Goal: Transaction & Acquisition: Purchase product/service

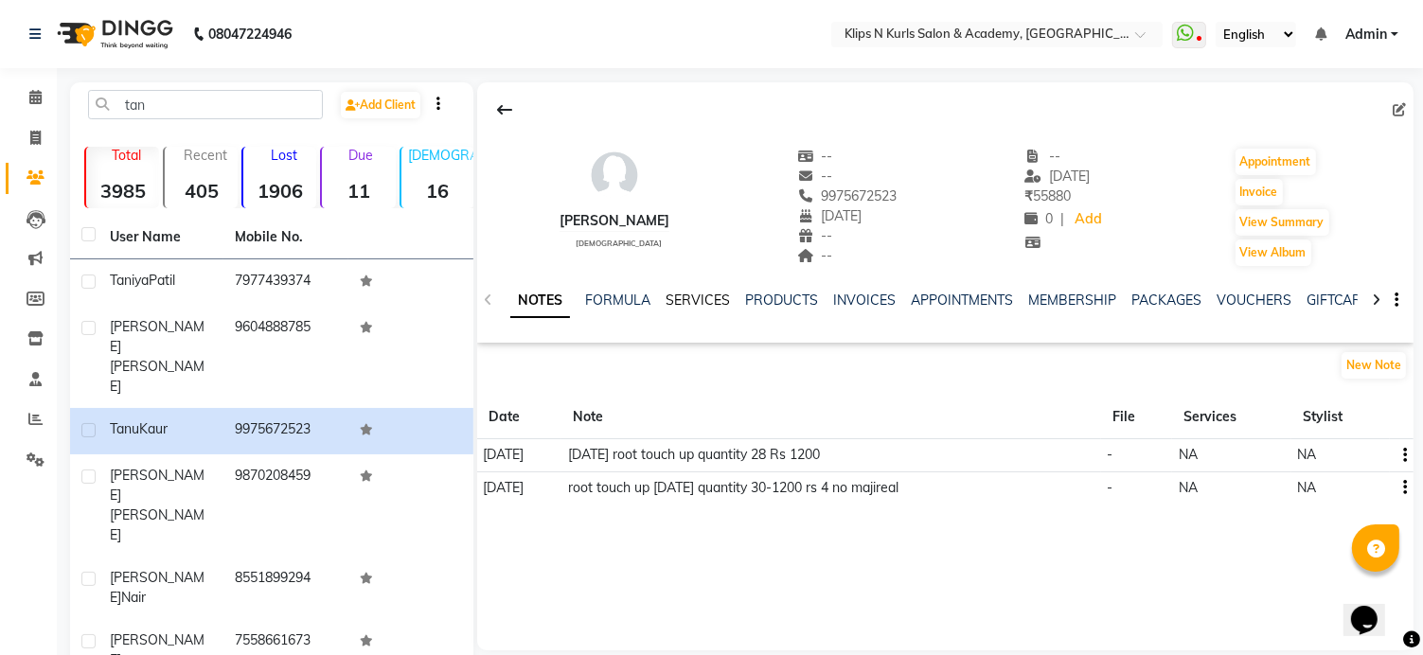
click at [697, 300] on link "SERVICES" at bounding box center [698, 300] width 64 height 17
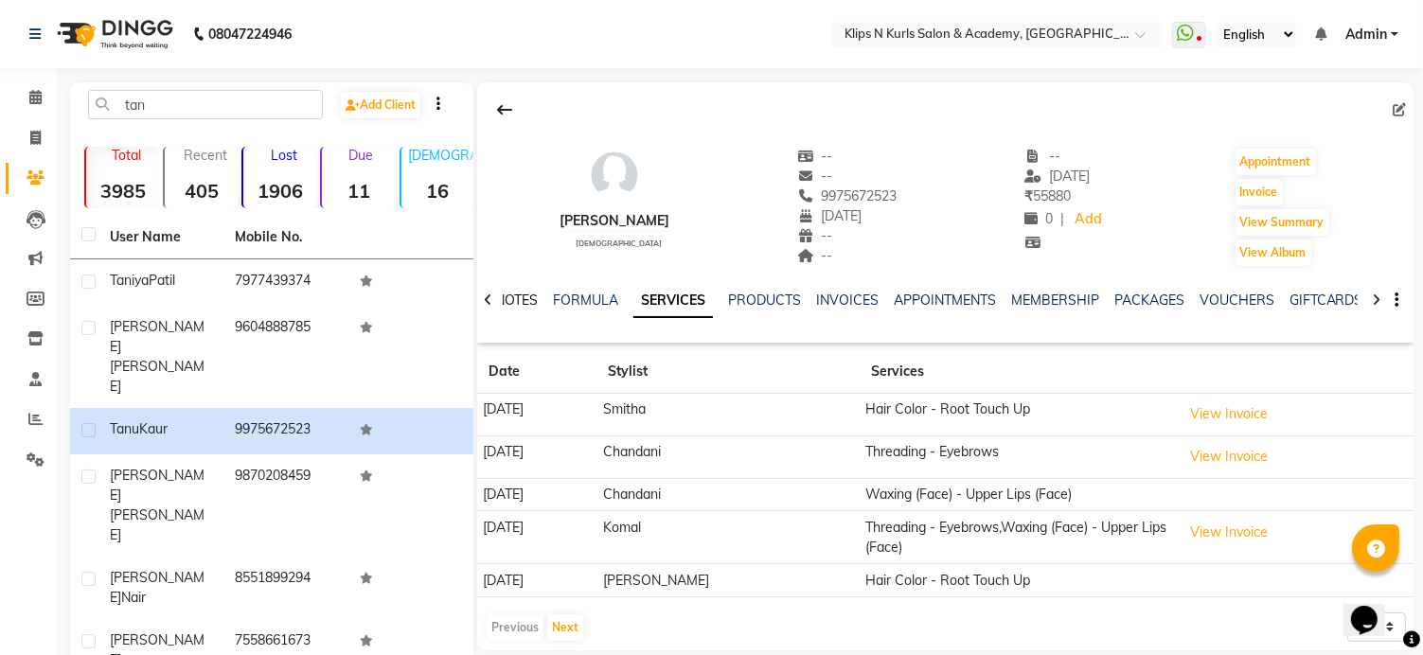
click at [528, 299] on link "NOTES" at bounding box center [516, 300] width 43 height 17
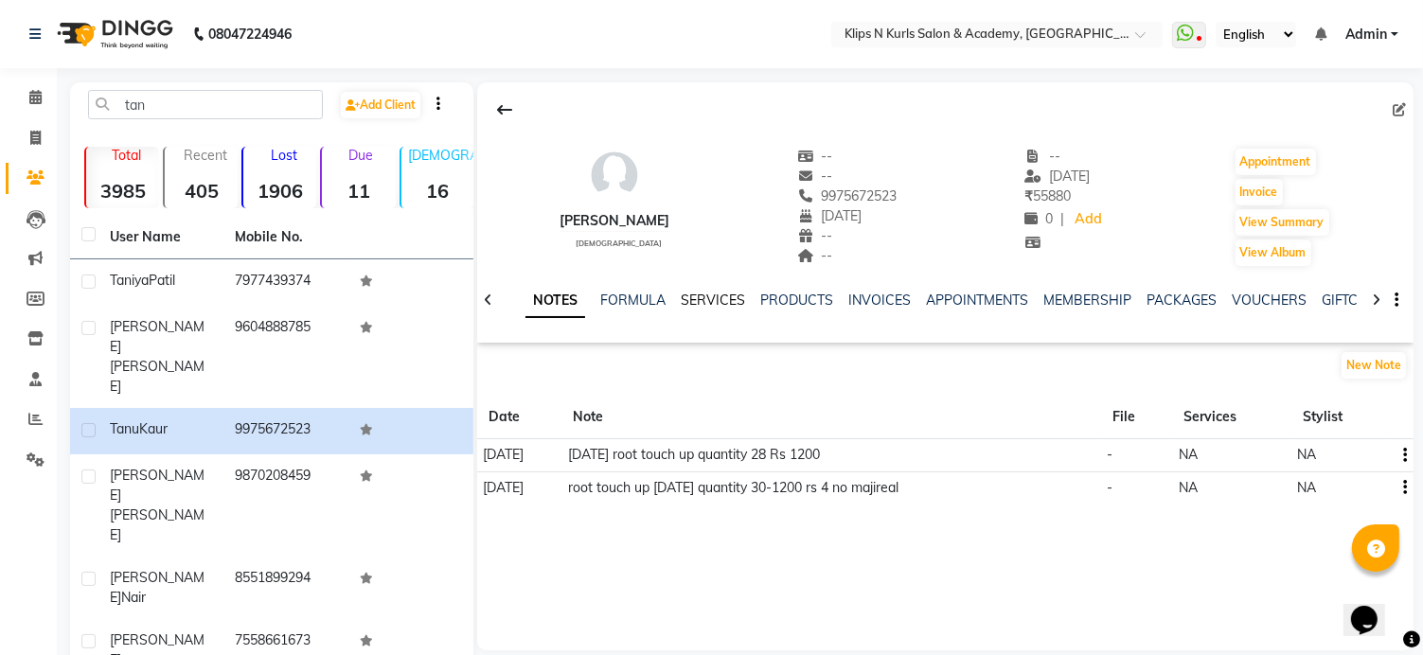
click at [693, 300] on link "SERVICES" at bounding box center [713, 300] width 64 height 17
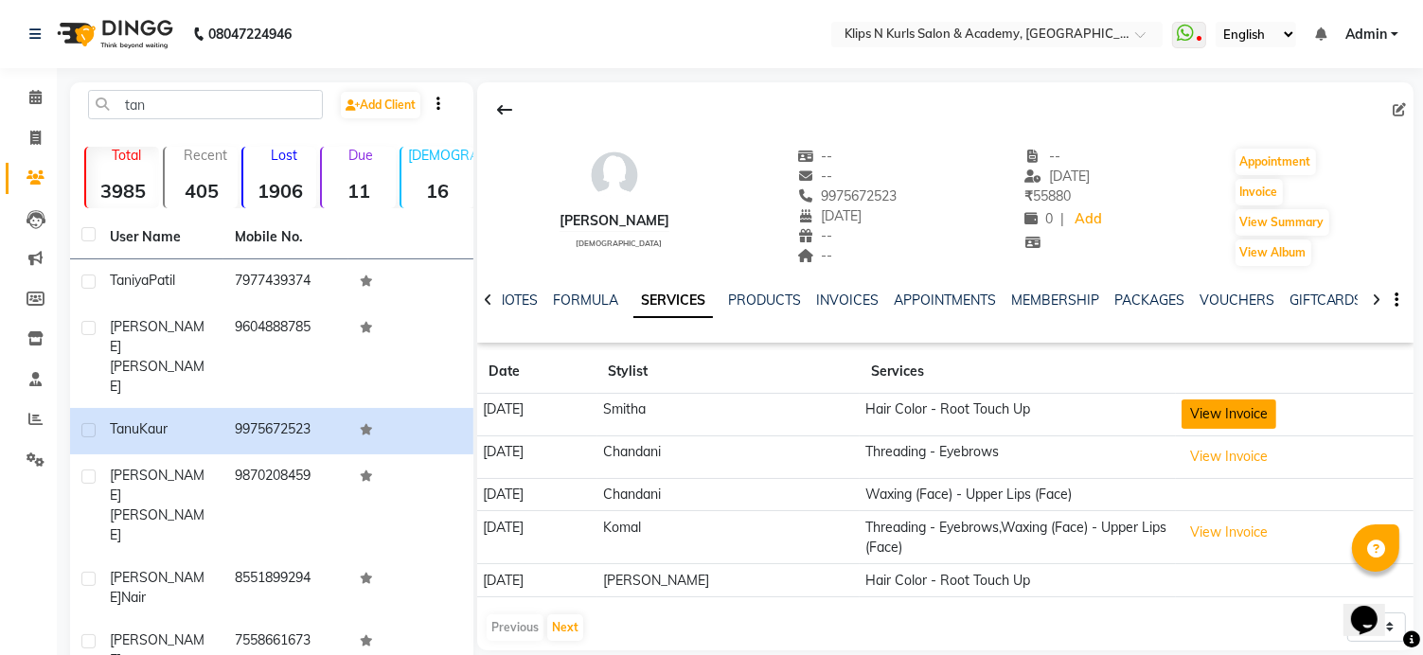
click at [1198, 416] on button "View Invoice" at bounding box center [1229, 414] width 95 height 29
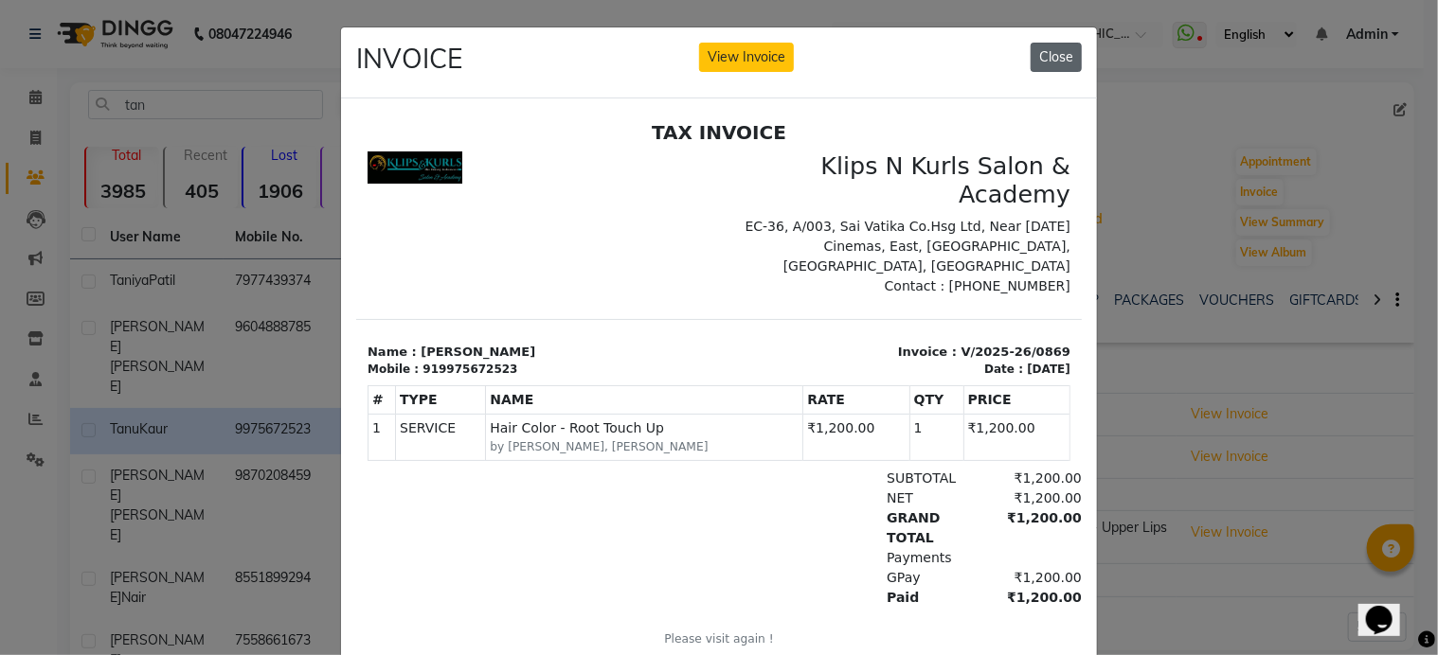
click at [1048, 57] on button "Close" at bounding box center [1055, 57] width 51 height 29
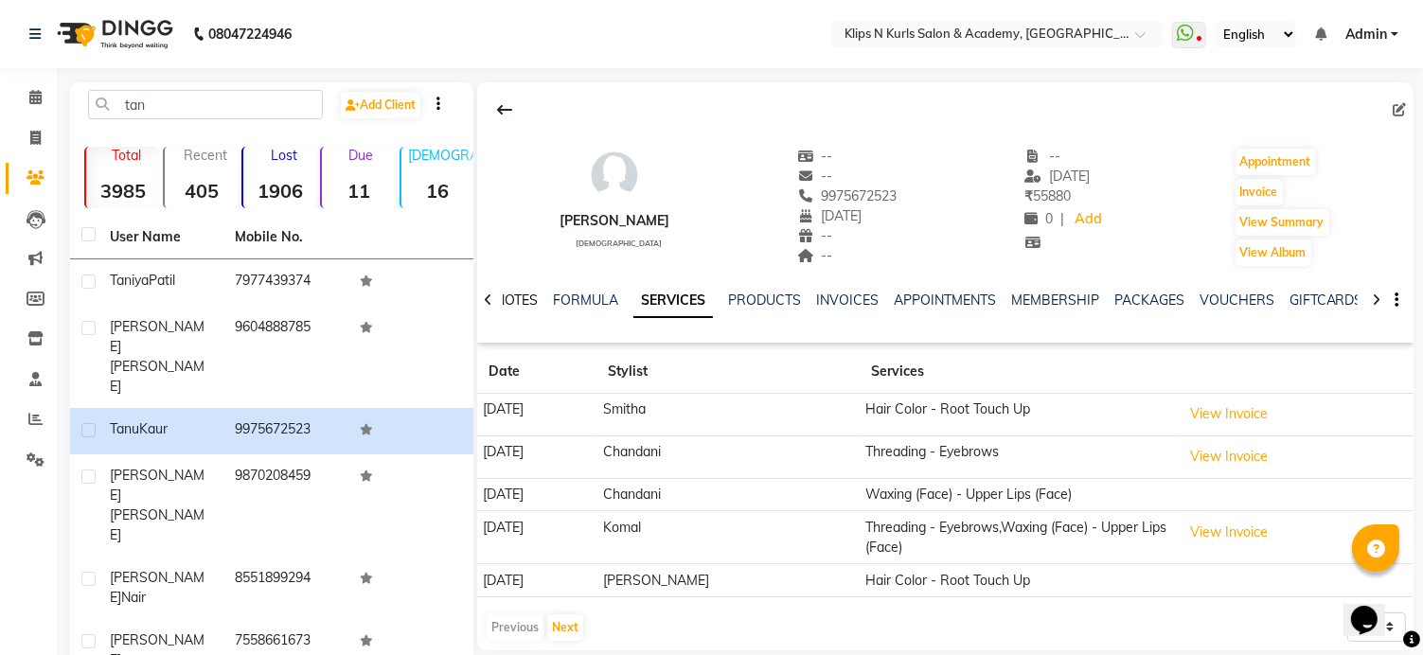
click at [505, 300] on link "NOTES" at bounding box center [516, 300] width 43 height 17
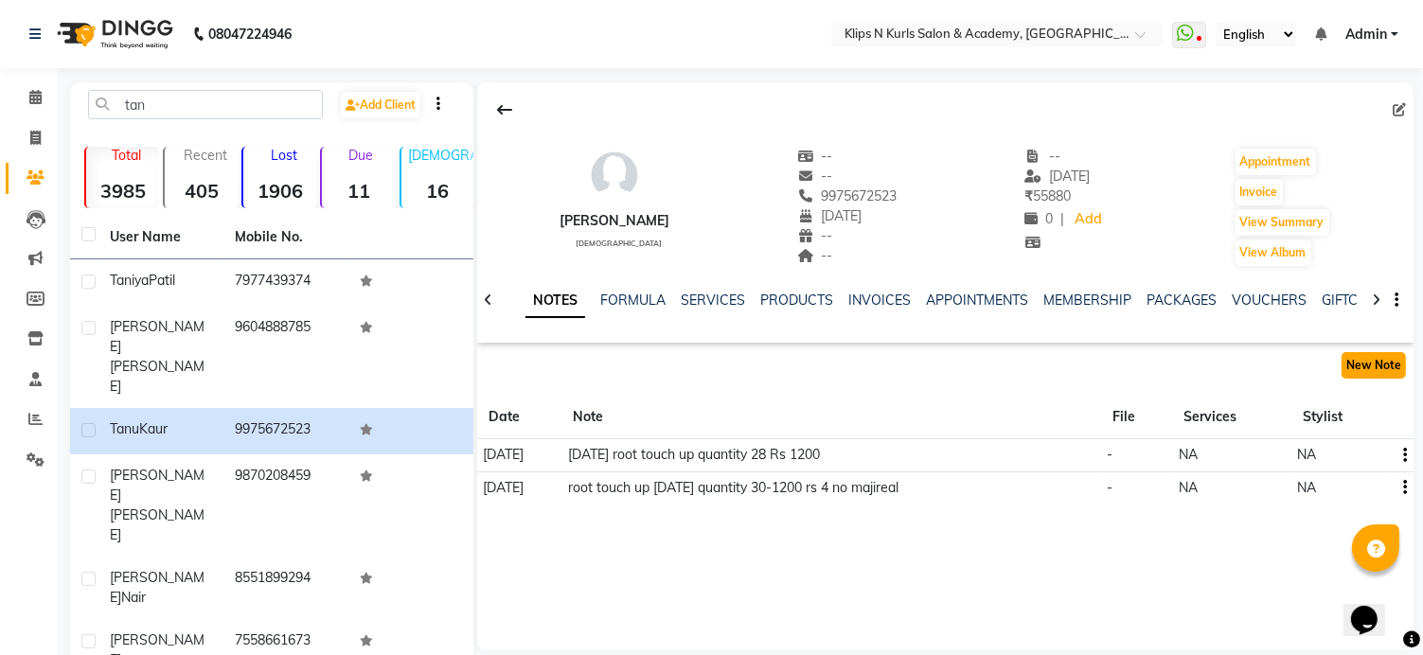
click at [1366, 363] on button "New Note" at bounding box center [1374, 365] width 64 height 27
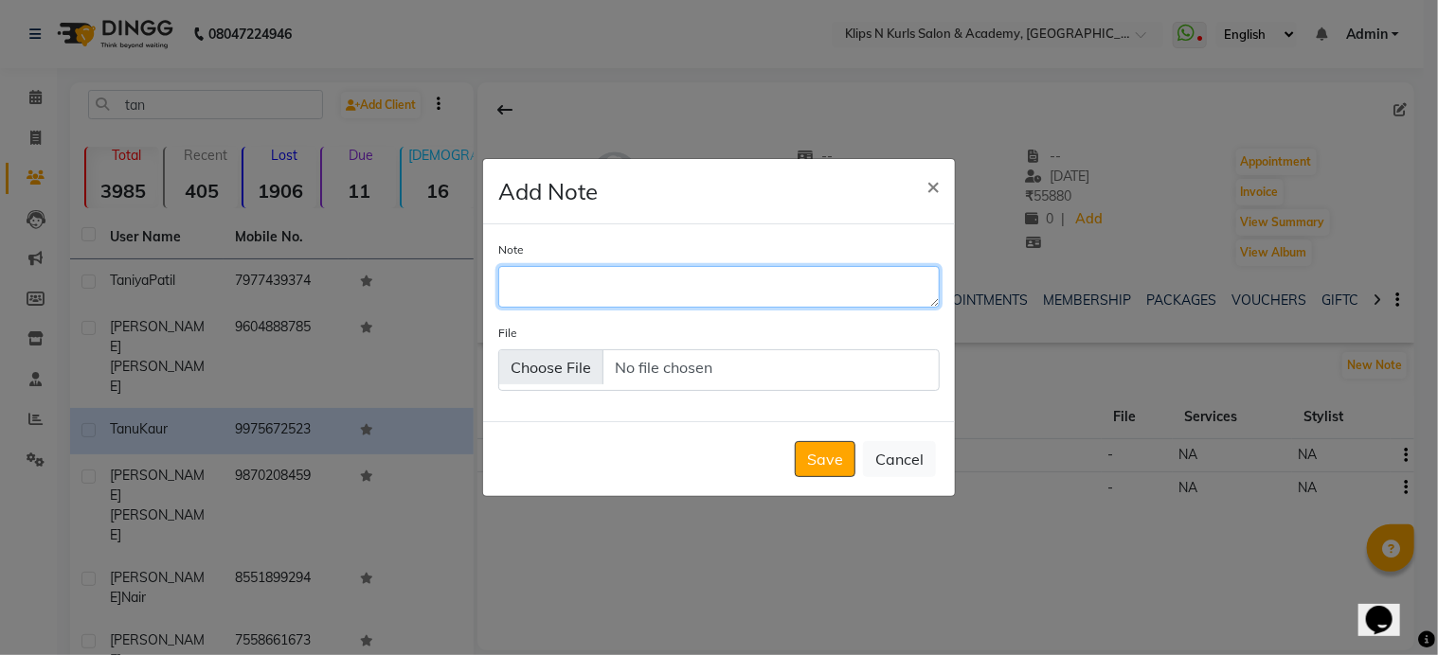
click at [879, 299] on textarea "Note" at bounding box center [718, 287] width 441 height 42
type textarea "root touch qaunitiy 25"
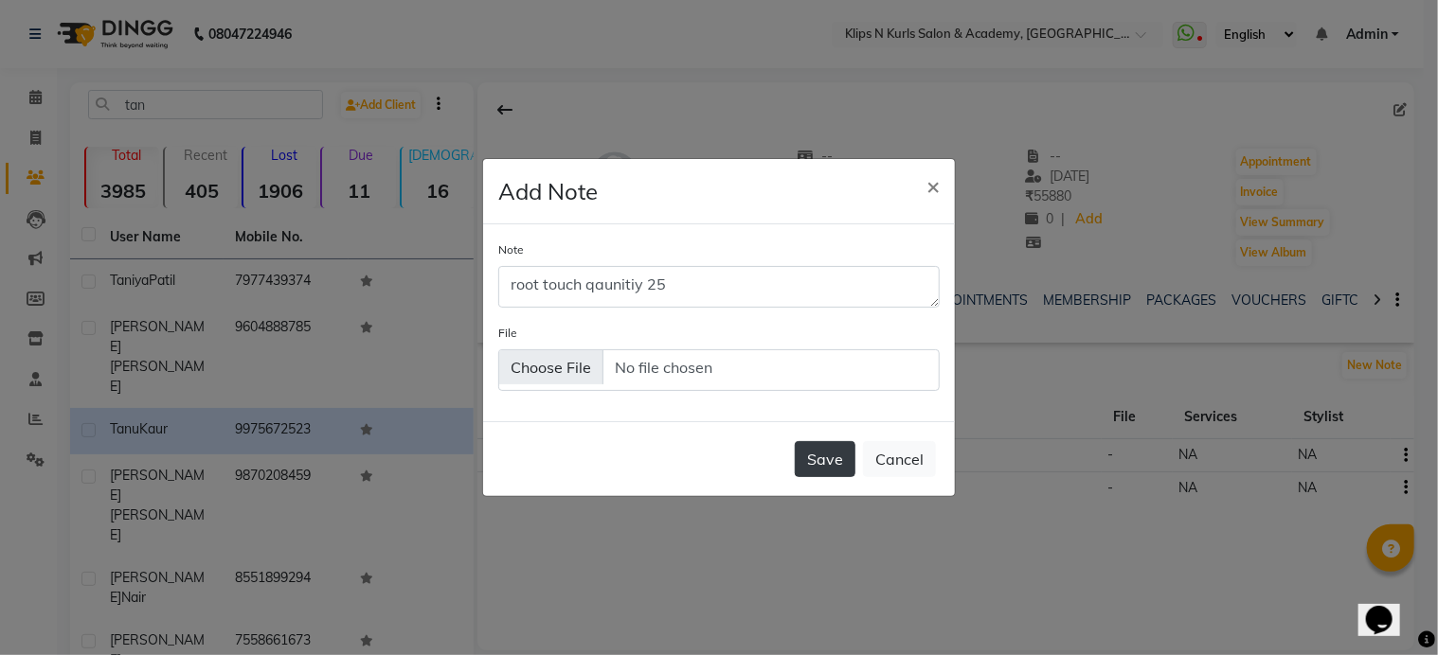
click at [840, 466] on button "Save" at bounding box center [825, 459] width 61 height 36
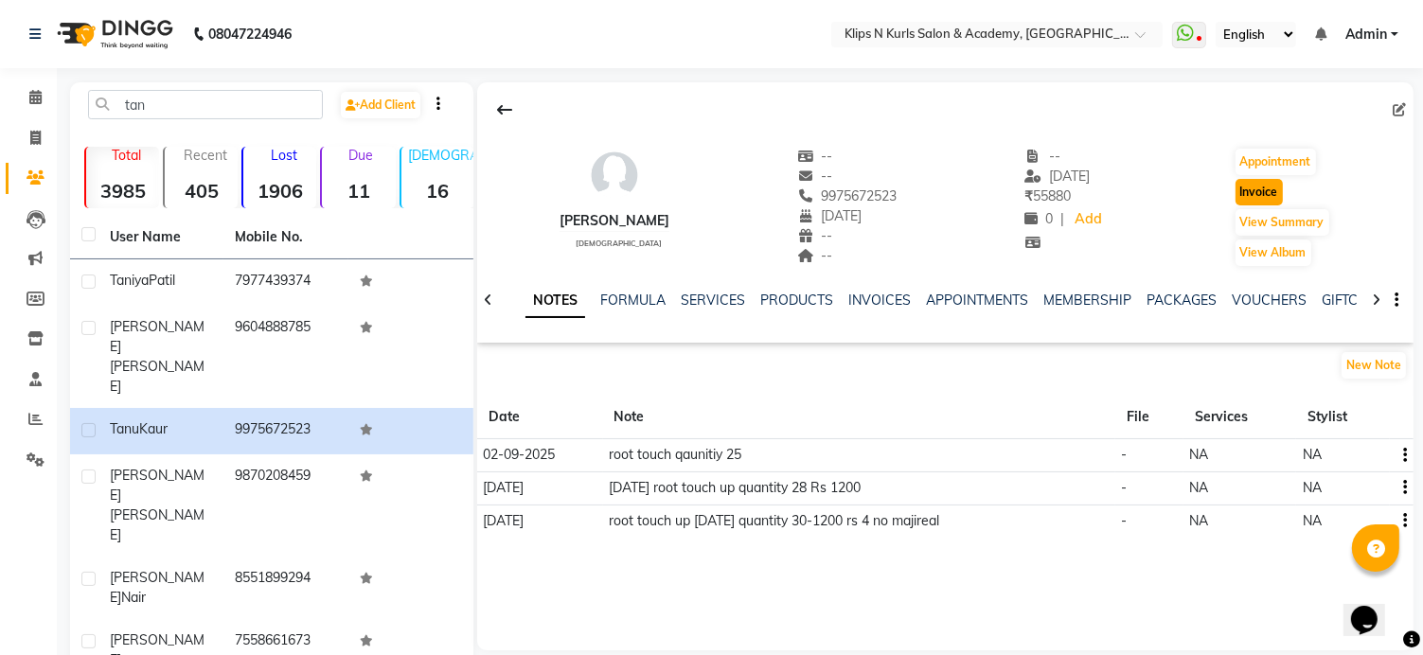
click at [1273, 190] on button "Invoice" at bounding box center [1259, 192] width 47 height 27
select select "124"
select select "service"
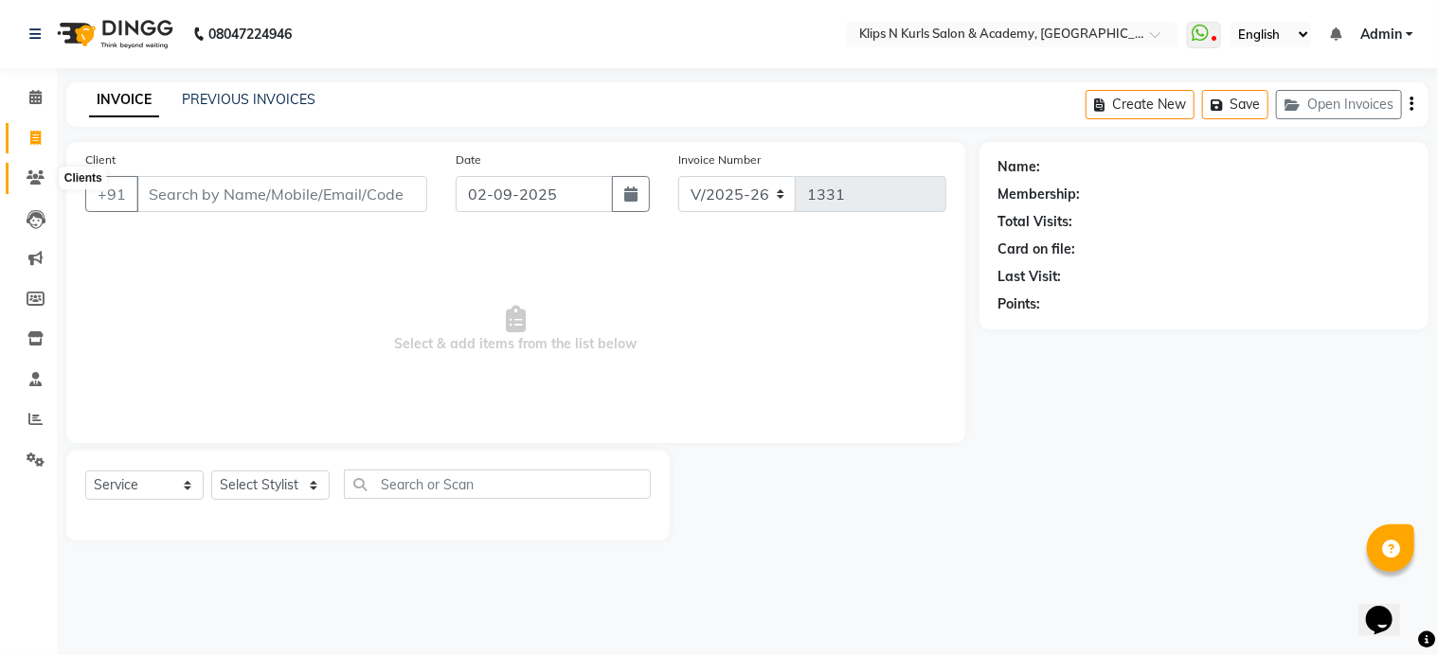
click at [35, 174] on icon at bounding box center [36, 177] width 18 height 14
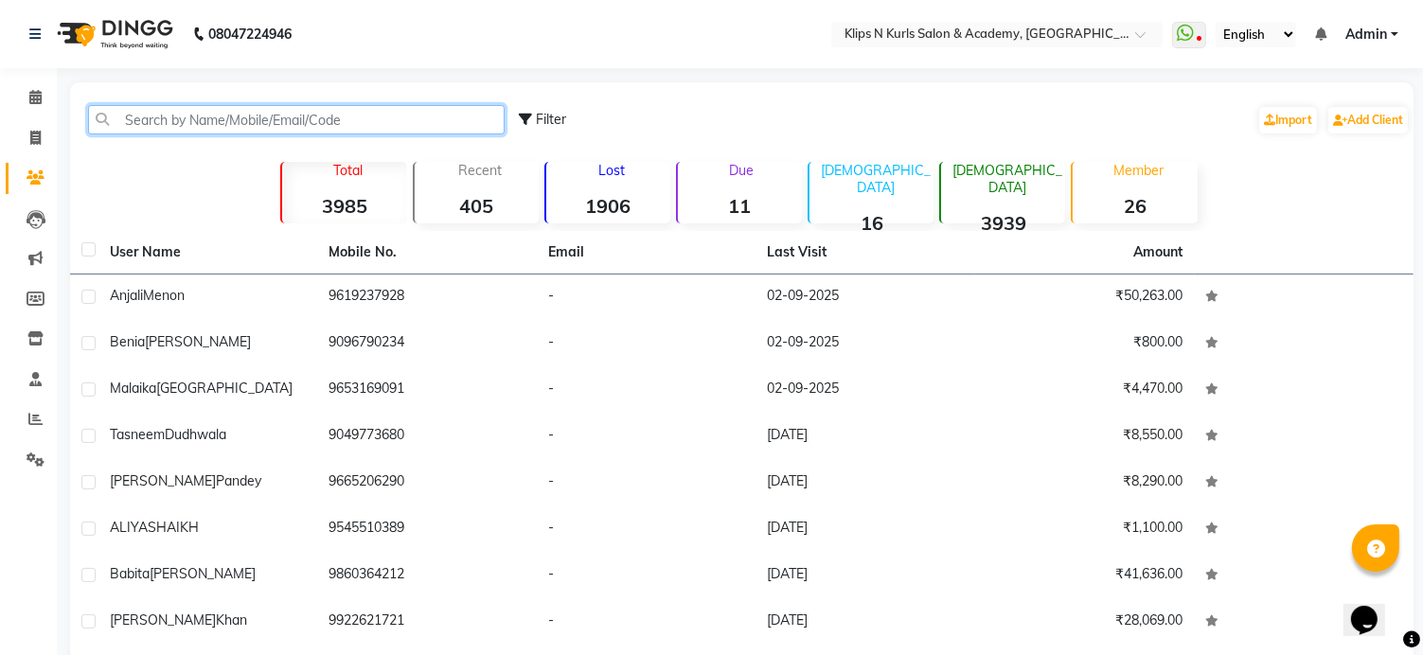
click at [126, 122] on input "text" at bounding box center [296, 119] width 417 height 29
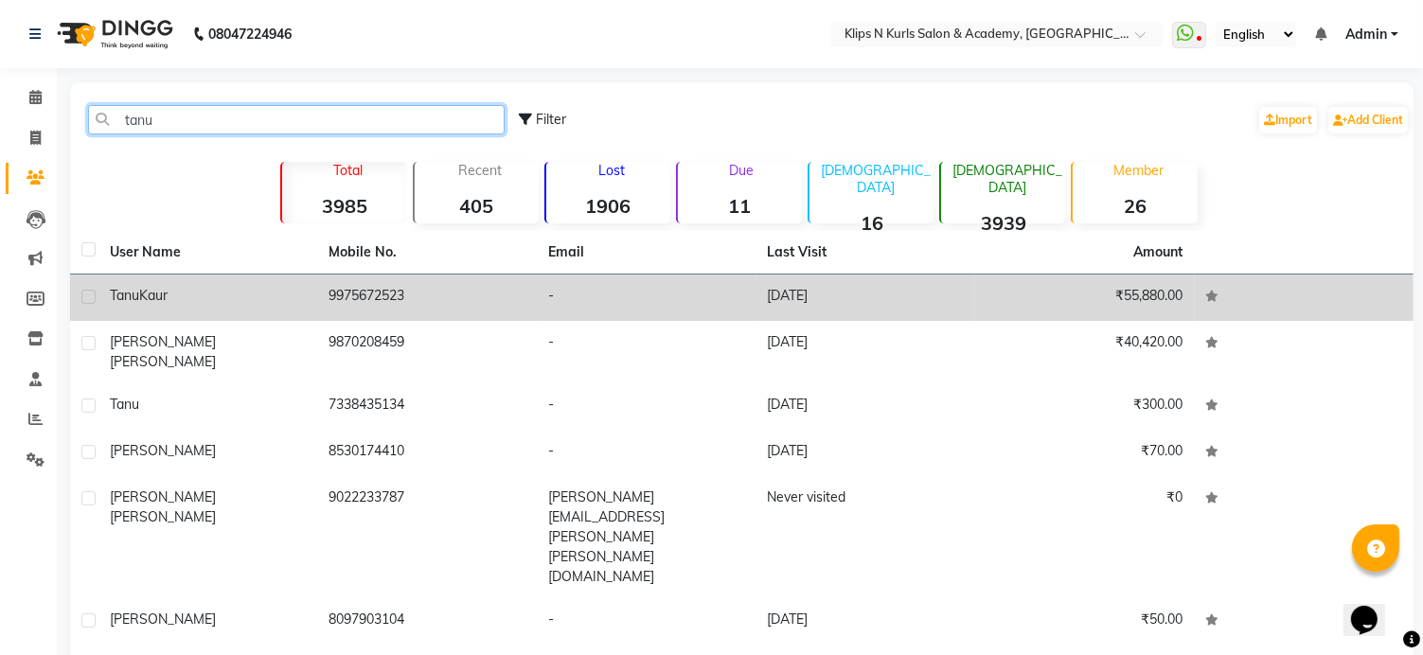
type input "tanu"
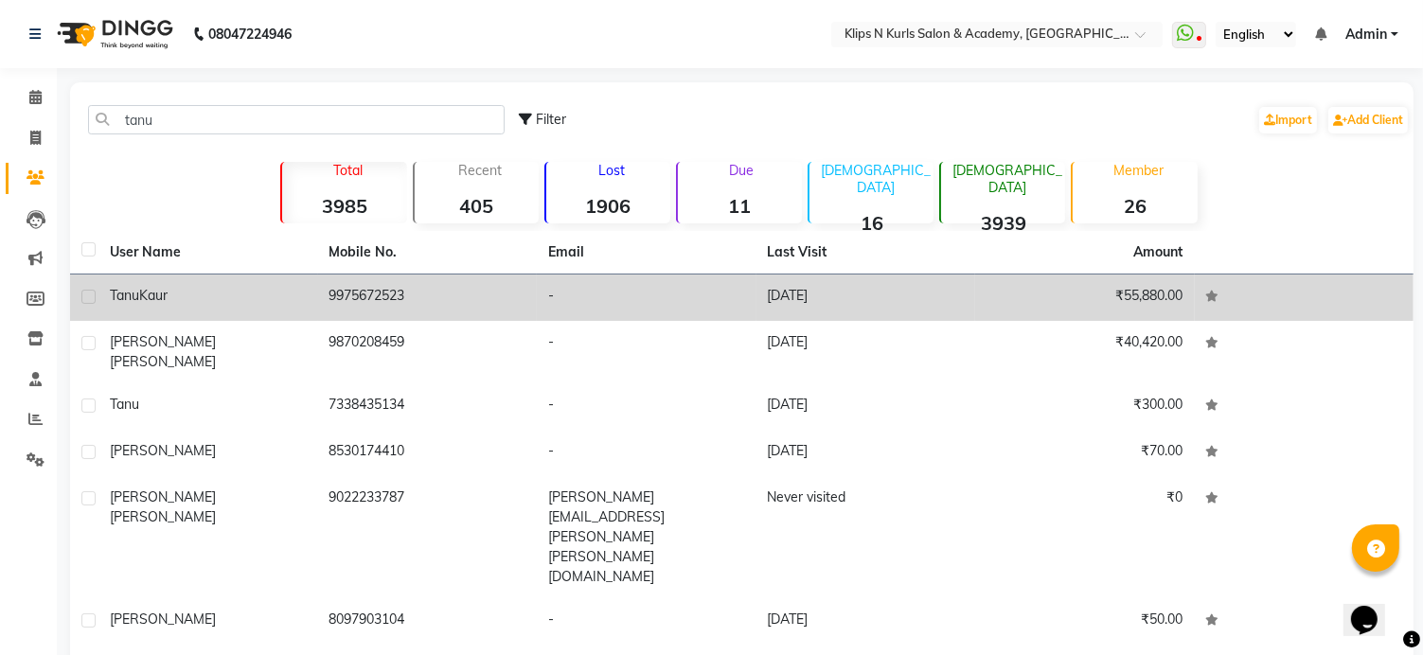
click at [205, 298] on div "[PERSON_NAME]" at bounding box center [208, 296] width 197 height 20
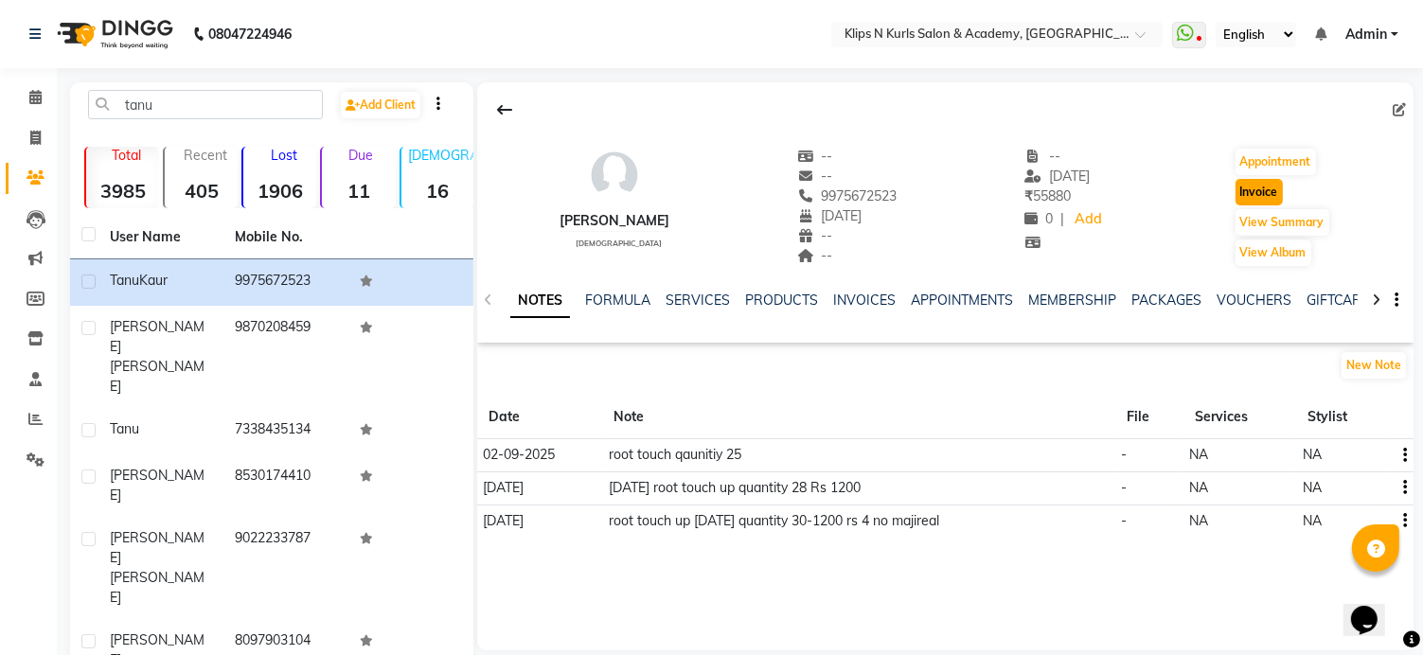
click at [1269, 193] on button "Invoice" at bounding box center [1259, 192] width 47 height 27
select select "124"
select select "service"
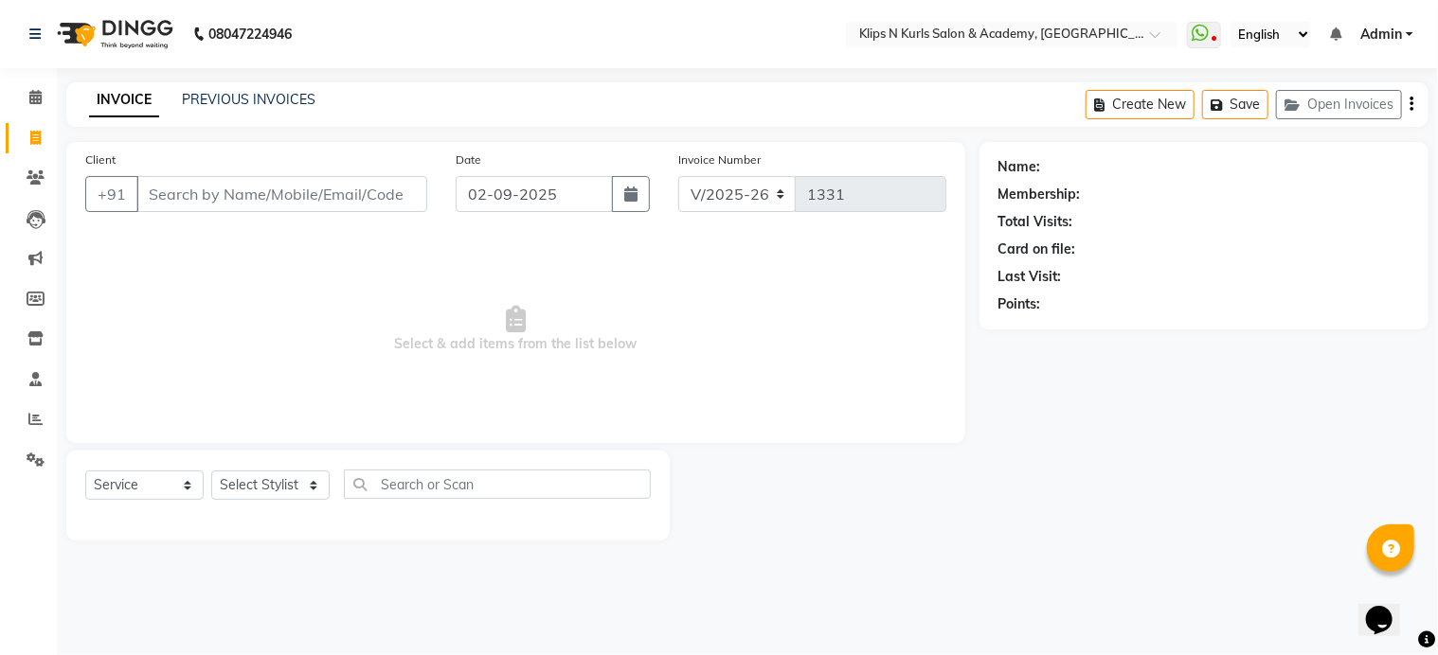
type input "9975672523"
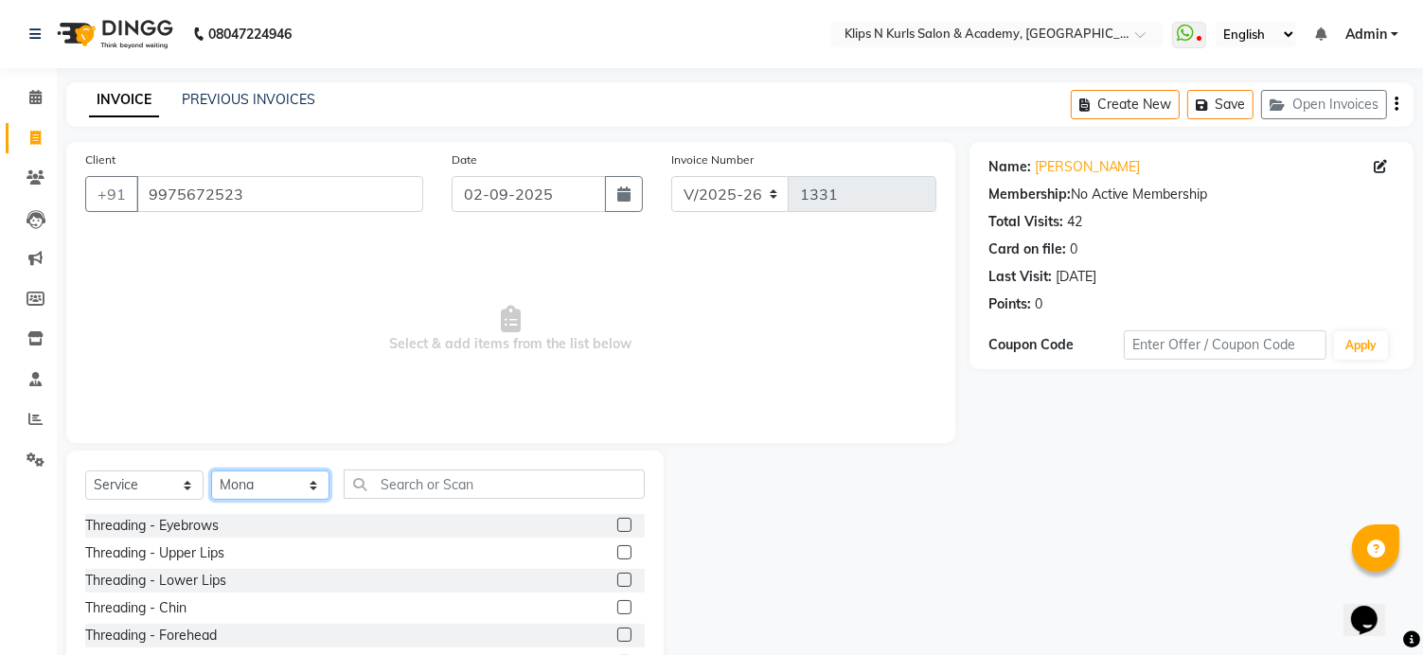
click at [246, 476] on select "Select Stylist Chandani Front Desk [PERSON_NAME] [PERSON_NAME] Neha Pooja [PERS…" at bounding box center [270, 485] width 118 height 29
select select "71846"
click at [211, 472] on select "Select Stylist Chandani Front Desk [PERSON_NAME] [PERSON_NAME] Neha Pooja [PERS…" at bounding box center [270, 485] width 118 height 29
click at [617, 527] on label at bounding box center [624, 525] width 14 height 14
click at [617, 527] on input "checkbox" at bounding box center [623, 526] width 12 height 12
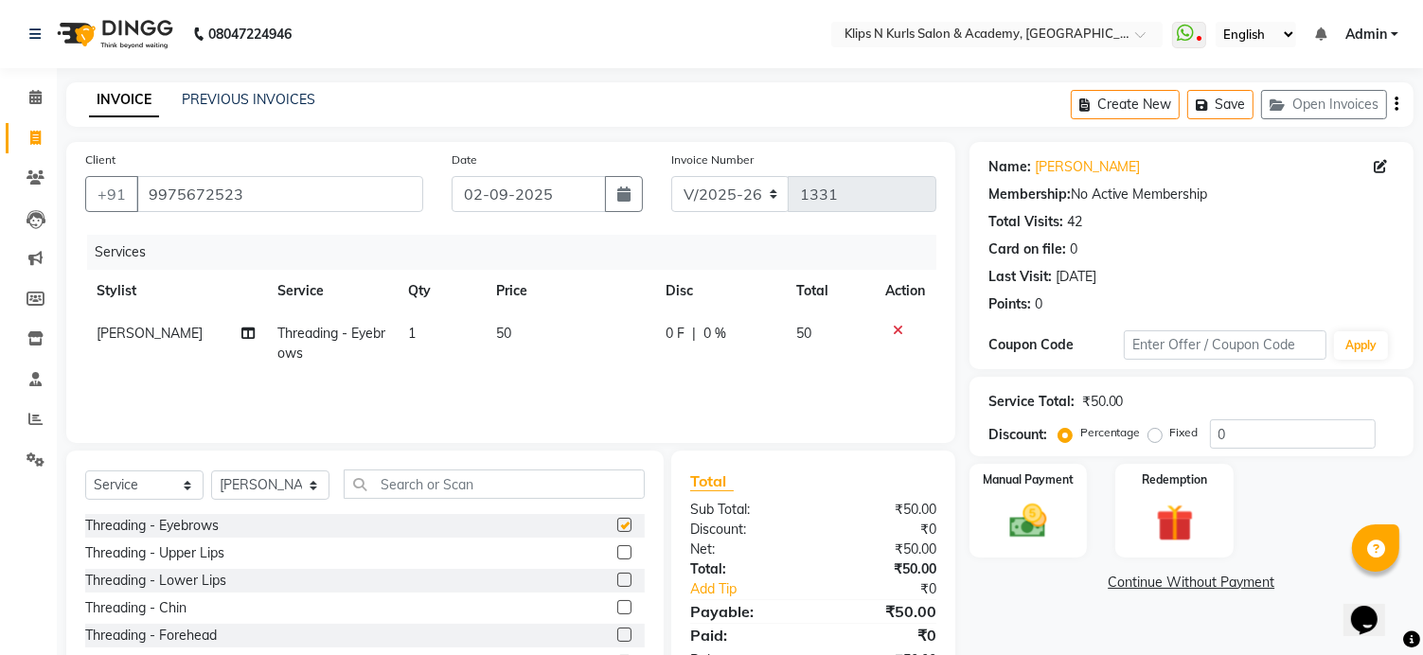
checkbox input "false"
click at [357, 482] on input "text" at bounding box center [494, 484] width 301 height 29
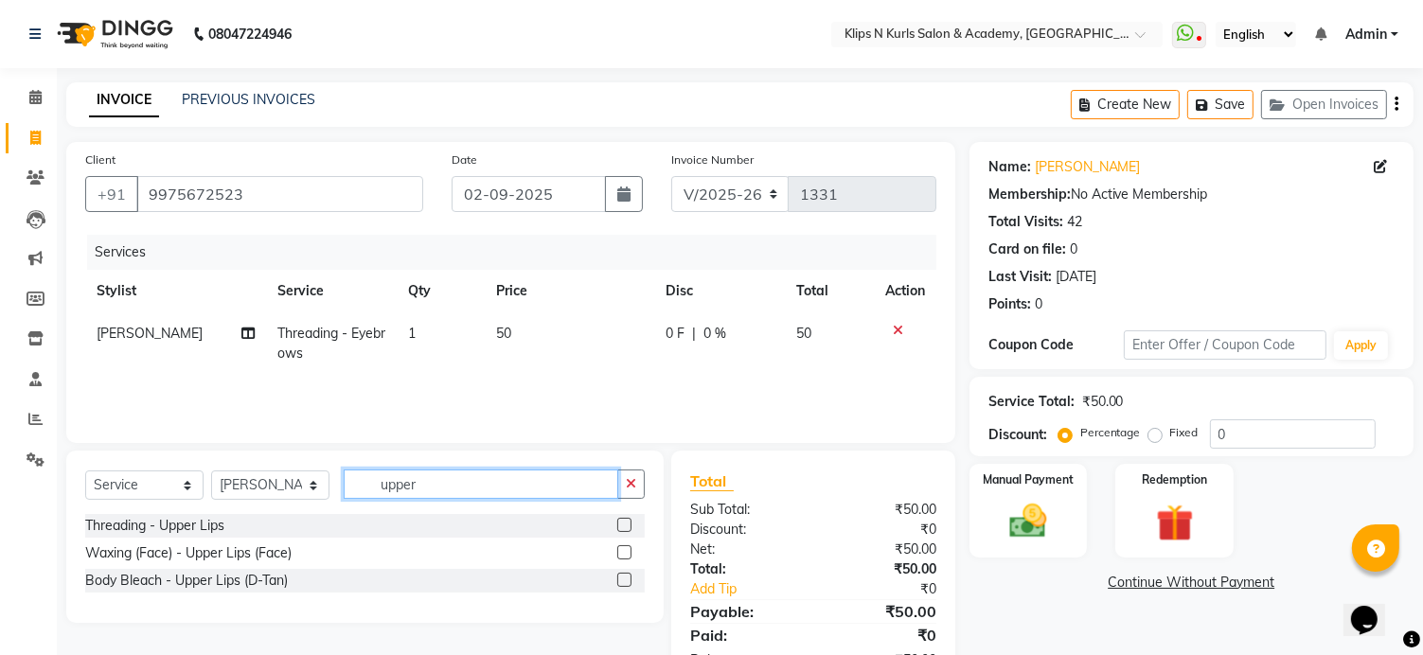
type input "upper"
click at [627, 549] on label at bounding box center [624, 552] width 14 height 14
click at [627, 549] on input "checkbox" at bounding box center [623, 553] width 12 height 12
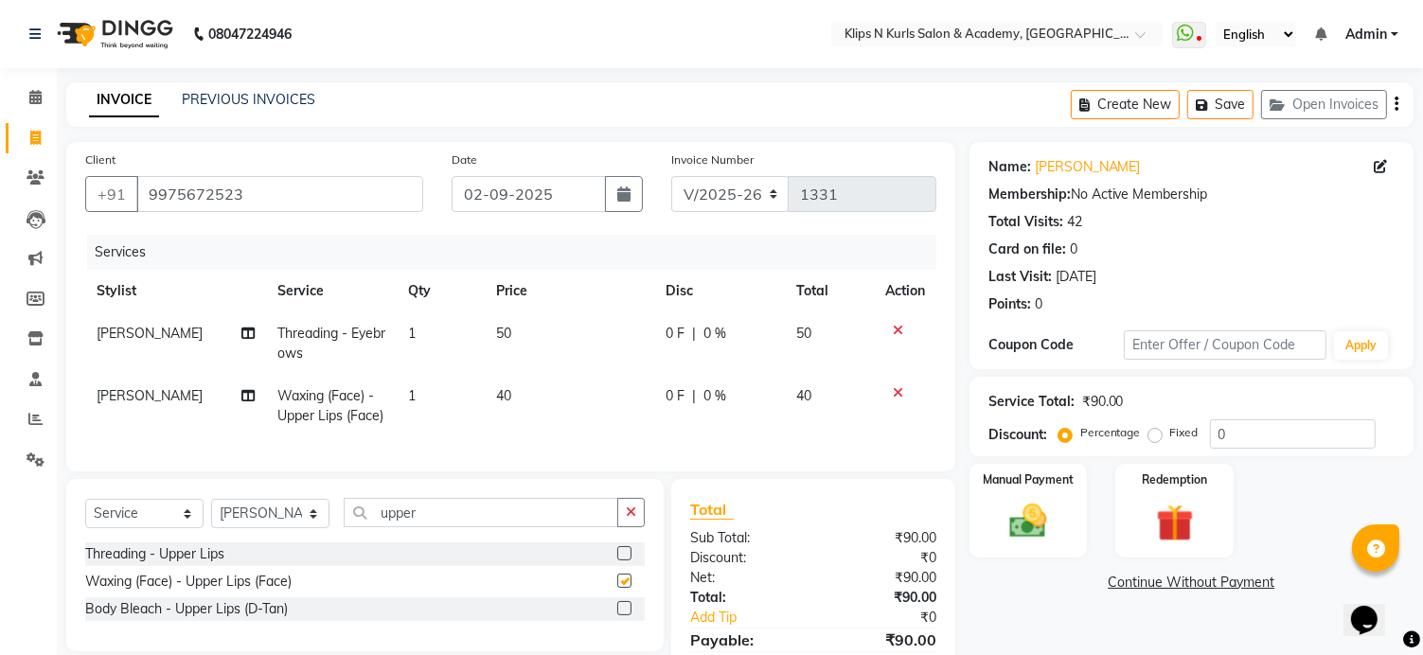
checkbox input "false"
click at [480, 527] on input "upper" at bounding box center [481, 512] width 275 height 29
type input "u"
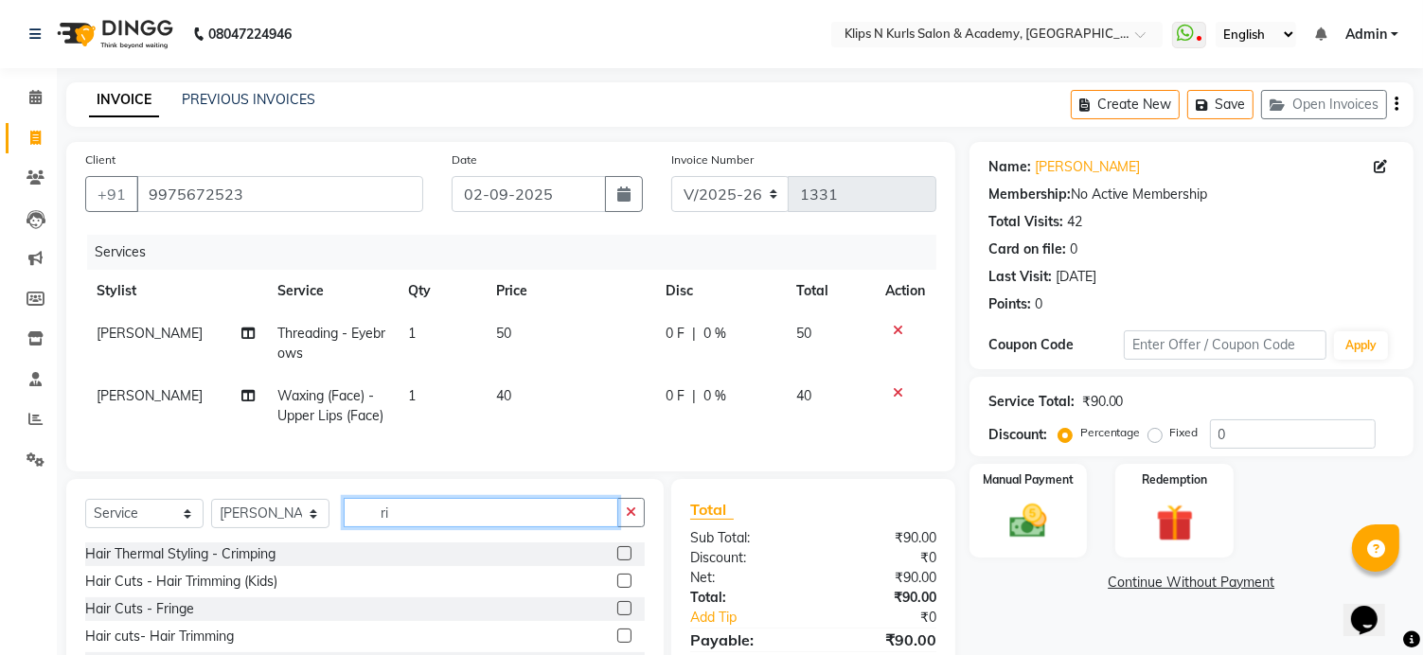
type input "r"
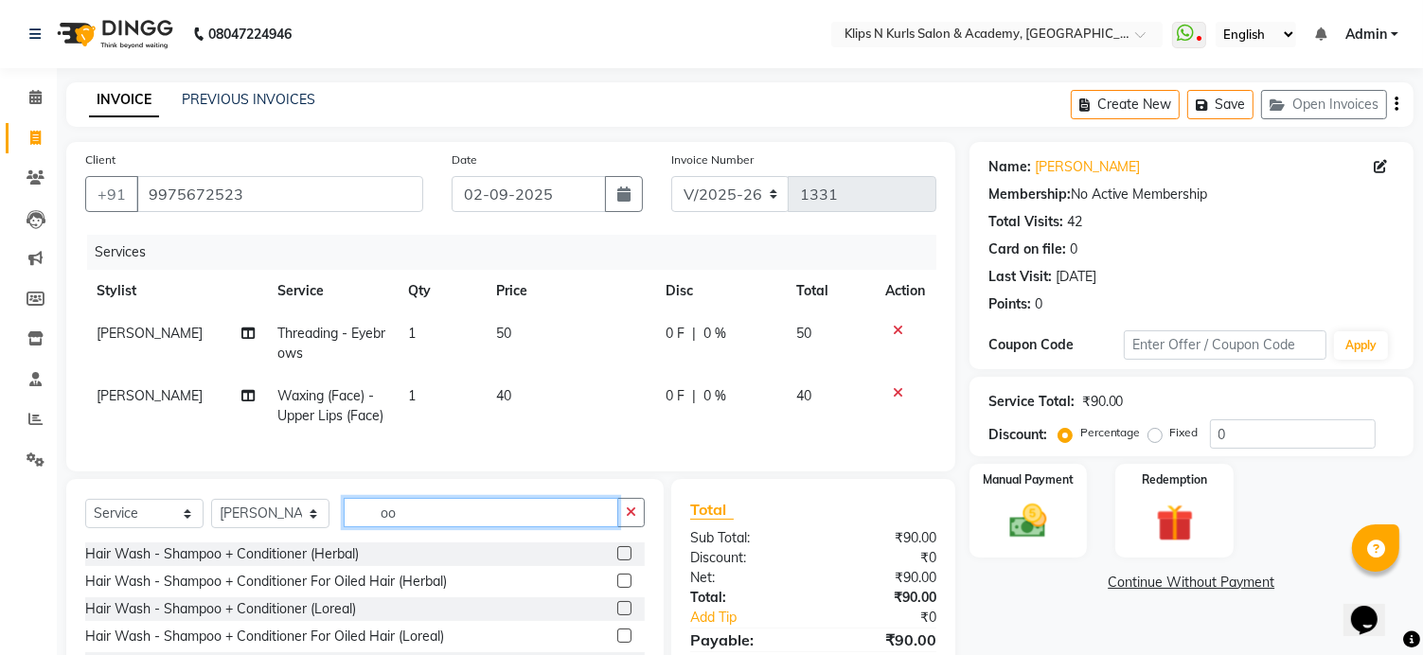
type input "o"
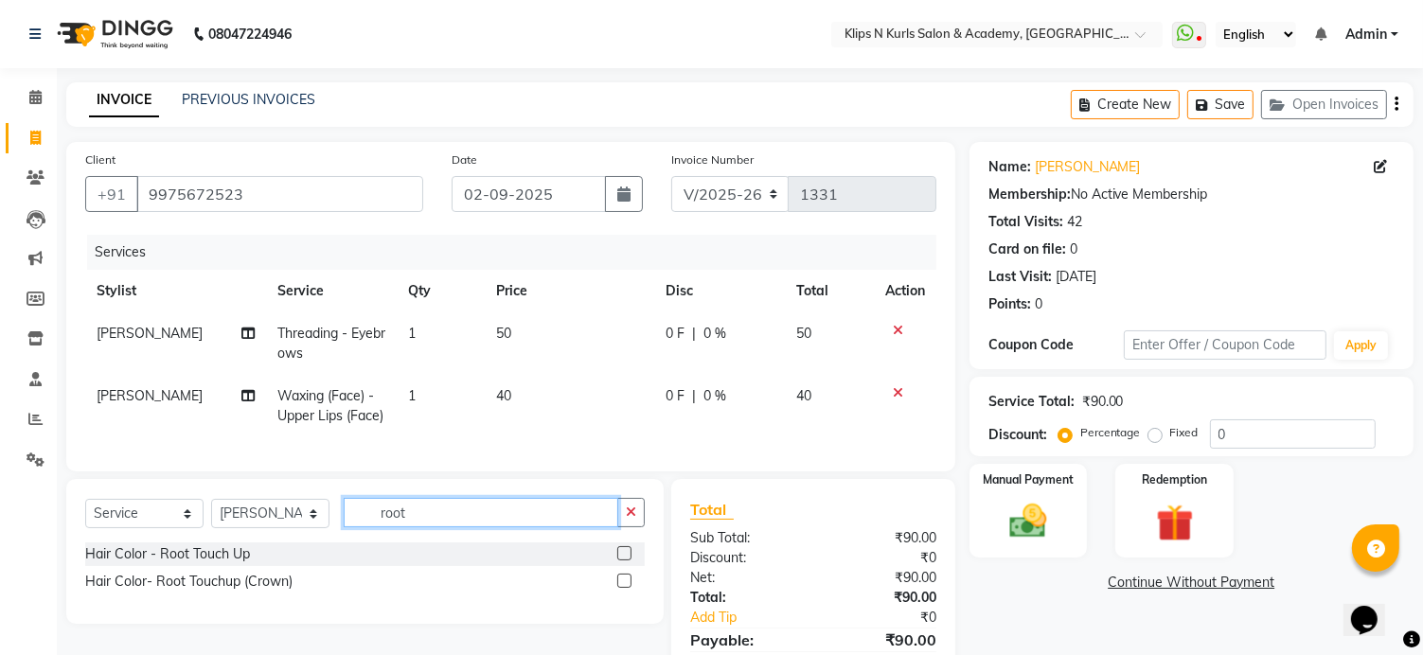
type input "root"
click at [623, 561] on label at bounding box center [624, 553] width 14 height 14
click at [623, 561] on input "checkbox" at bounding box center [623, 554] width 12 height 12
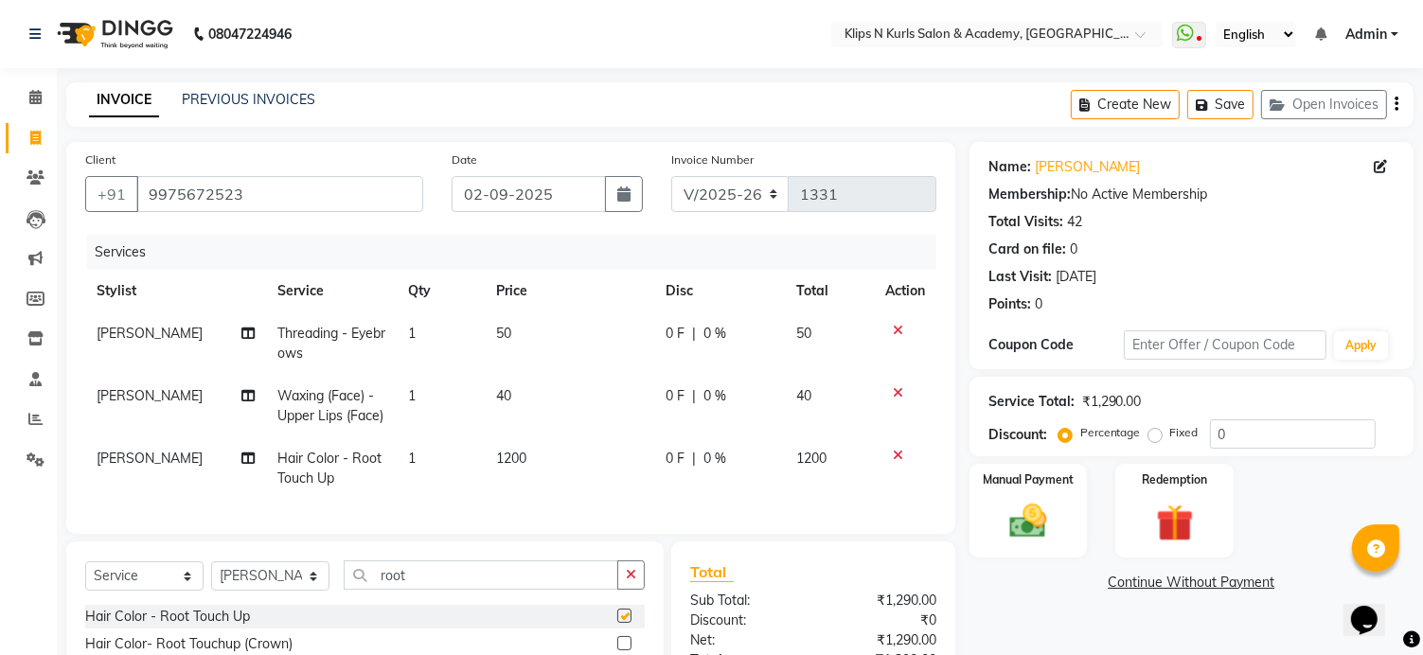
checkbox input "false"
click at [509, 467] on span "1200" at bounding box center [511, 458] width 30 height 17
select select "71846"
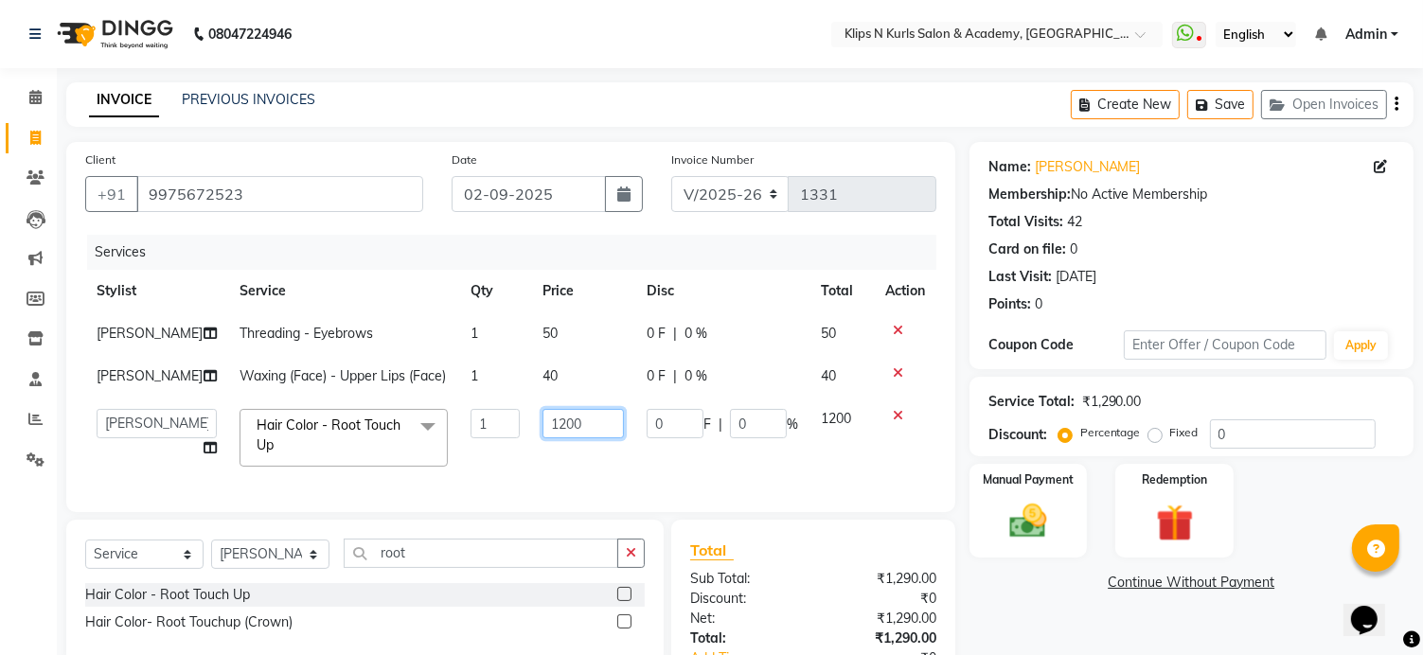
click at [543, 424] on input "1200" at bounding box center [583, 423] width 81 height 29
type input "1300"
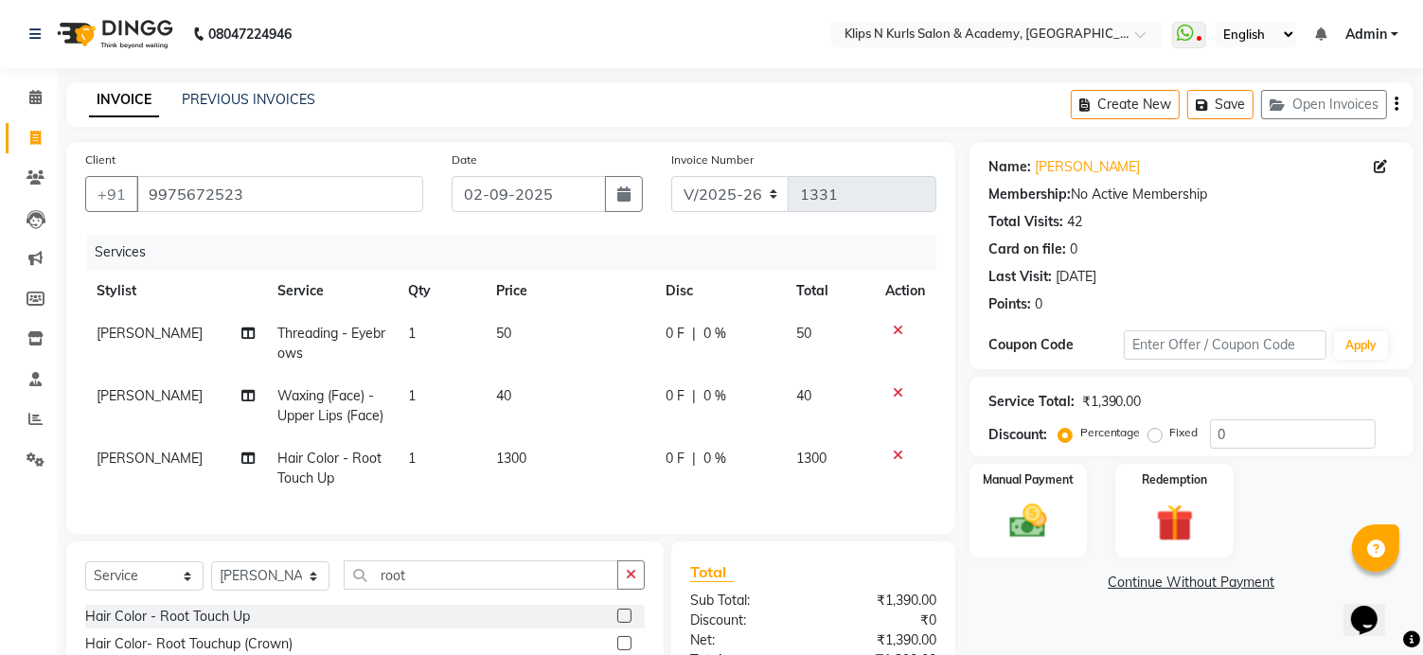
click at [1049, 601] on div "Name: [PERSON_NAME] Membership: No Active Membership Total Visits: 42 Card on f…" at bounding box center [1199, 461] width 458 height 638
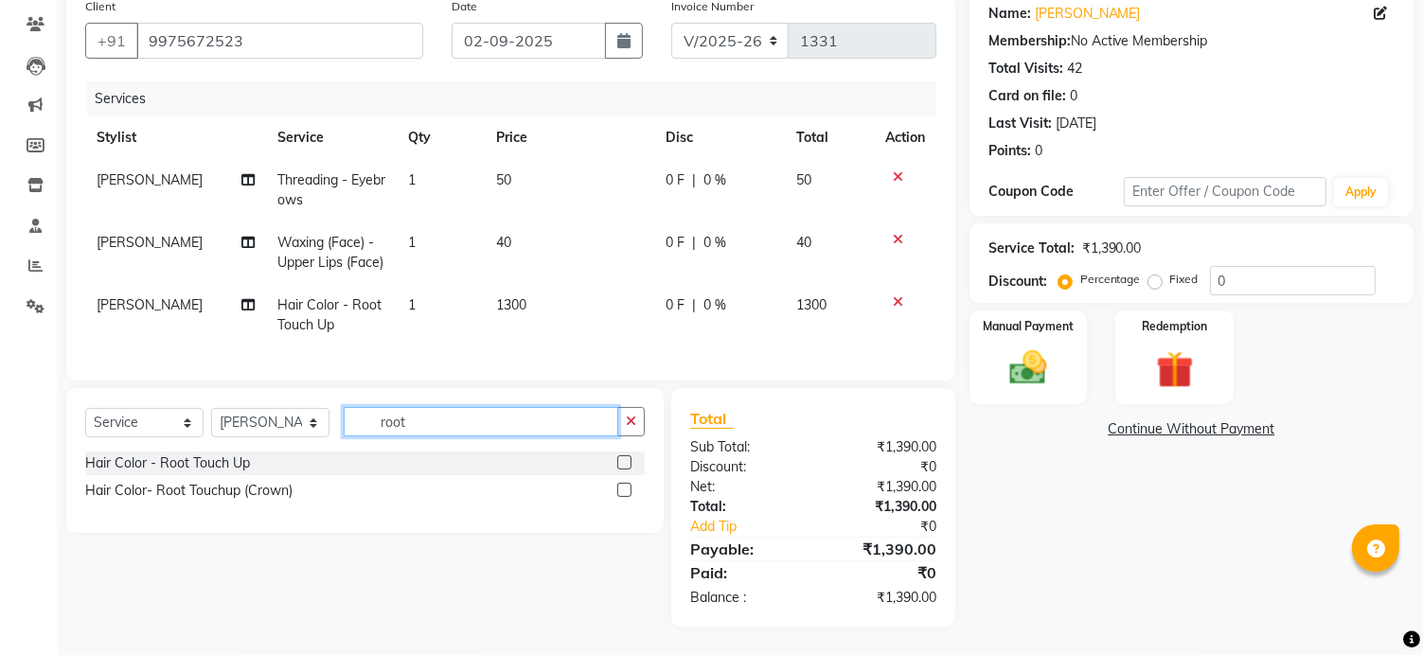
click at [441, 412] on input "root" at bounding box center [481, 421] width 275 height 29
click at [446, 416] on input "root" at bounding box center [481, 421] width 275 height 29
click at [453, 423] on input "root" at bounding box center [481, 421] width 275 height 29
click at [459, 422] on input "root" at bounding box center [481, 421] width 275 height 29
type input "r"
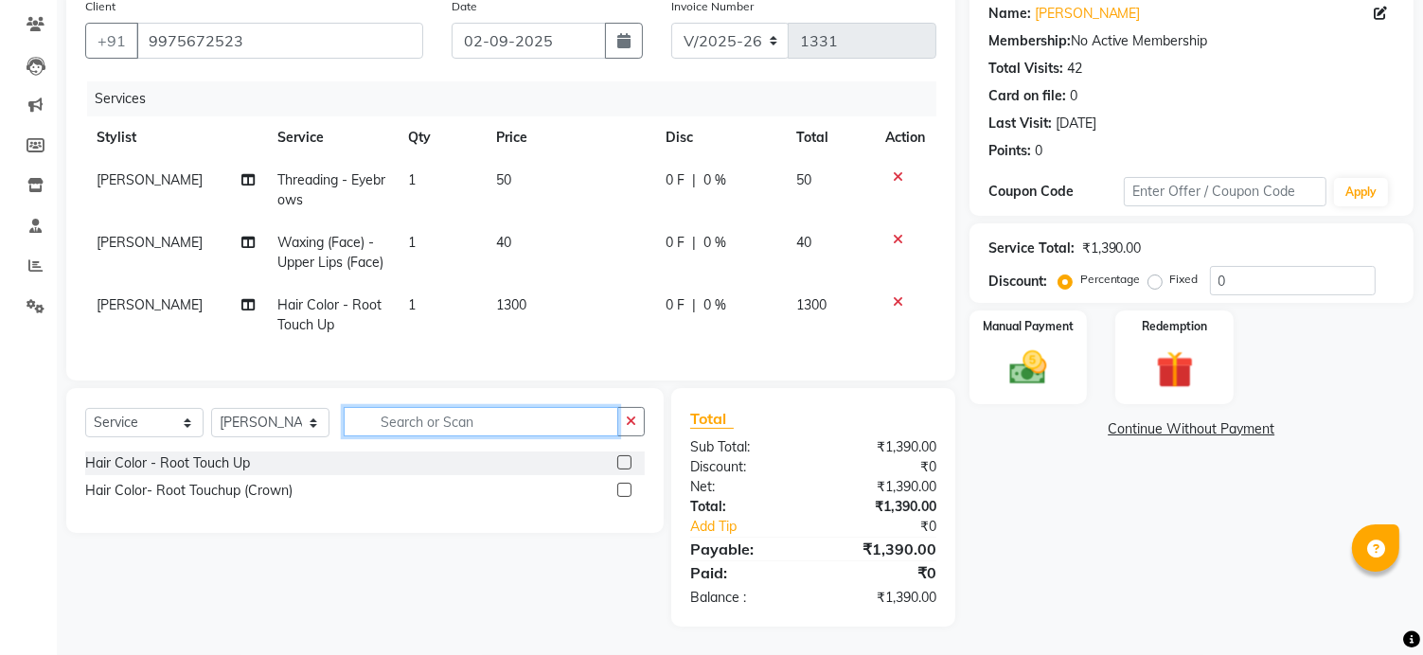
click at [495, 420] on input "text" at bounding box center [481, 421] width 275 height 29
type input "str"
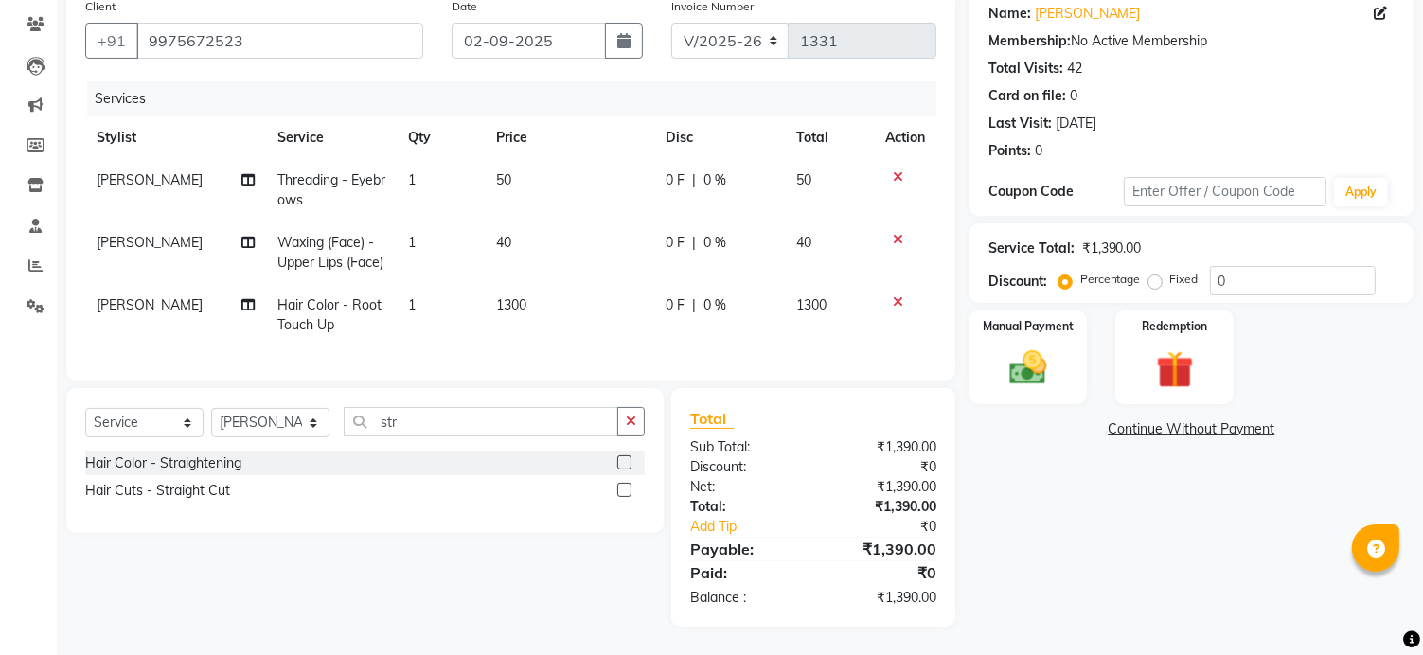
click at [629, 484] on label at bounding box center [624, 490] width 14 height 14
click at [629, 485] on input "checkbox" at bounding box center [623, 491] width 12 height 12
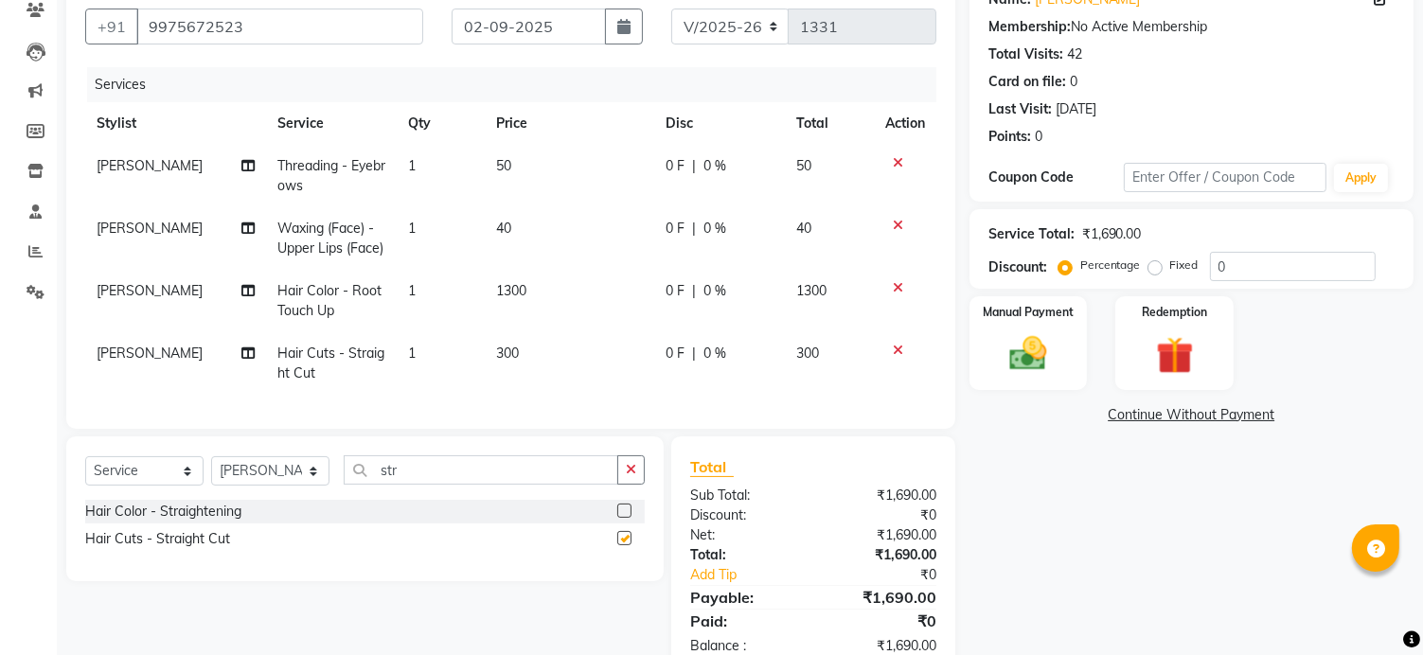
checkbox input "false"
click at [1045, 343] on img at bounding box center [1028, 354] width 63 height 45
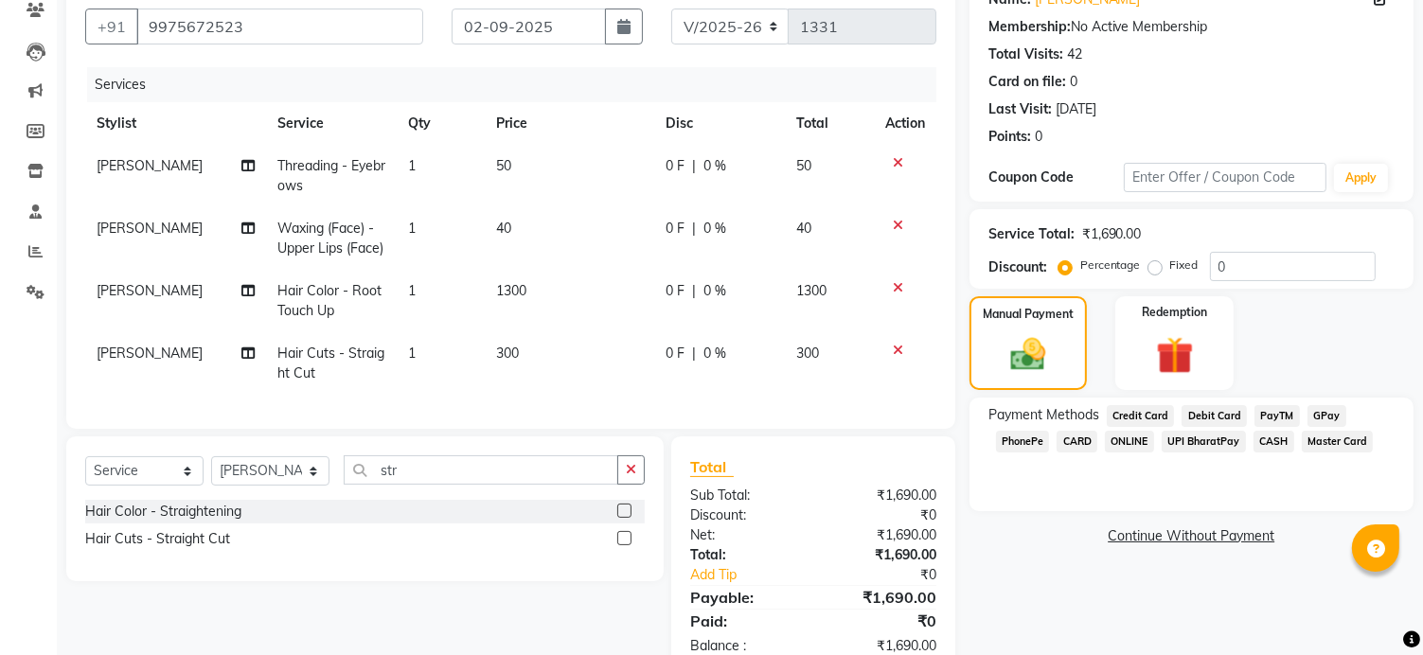
click at [1197, 413] on span "Debit Card" at bounding box center [1214, 416] width 65 height 22
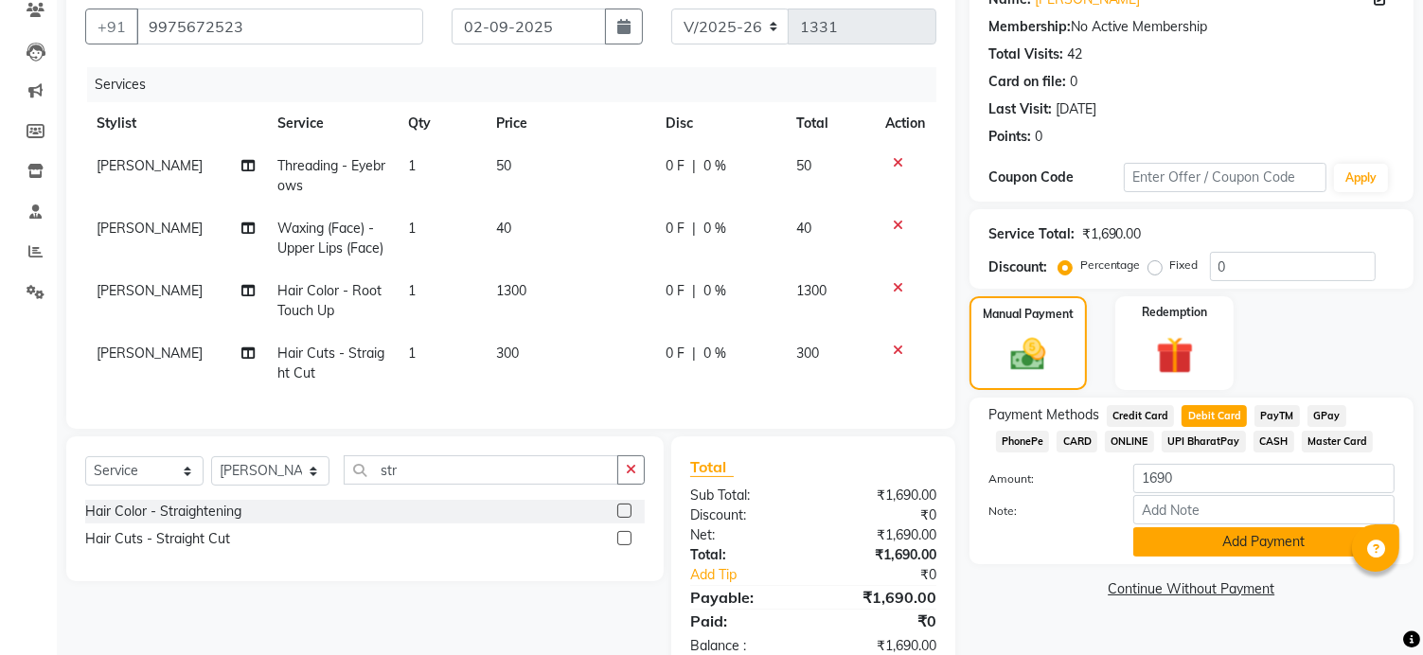
click at [1222, 545] on button "Add Payment" at bounding box center [1264, 541] width 261 height 29
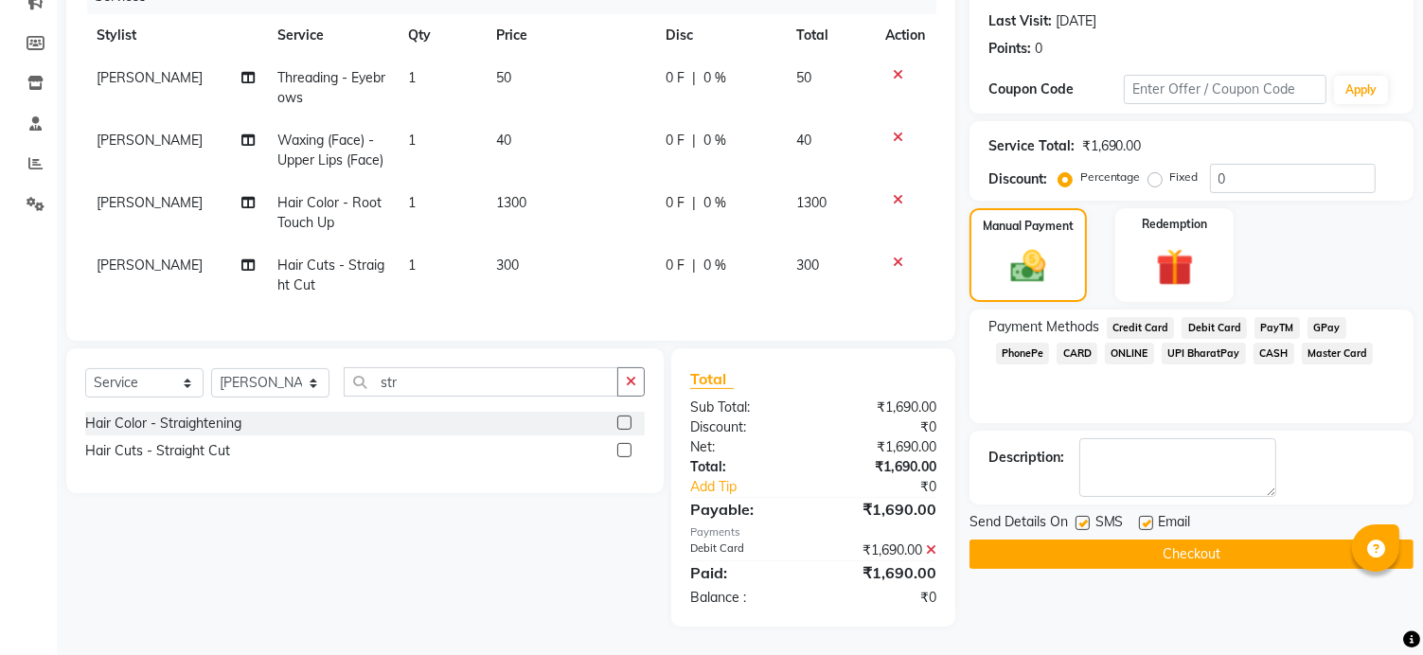
scroll to position [270, 0]
click at [1173, 541] on button "Checkout" at bounding box center [1192, 554] width 444 height 29
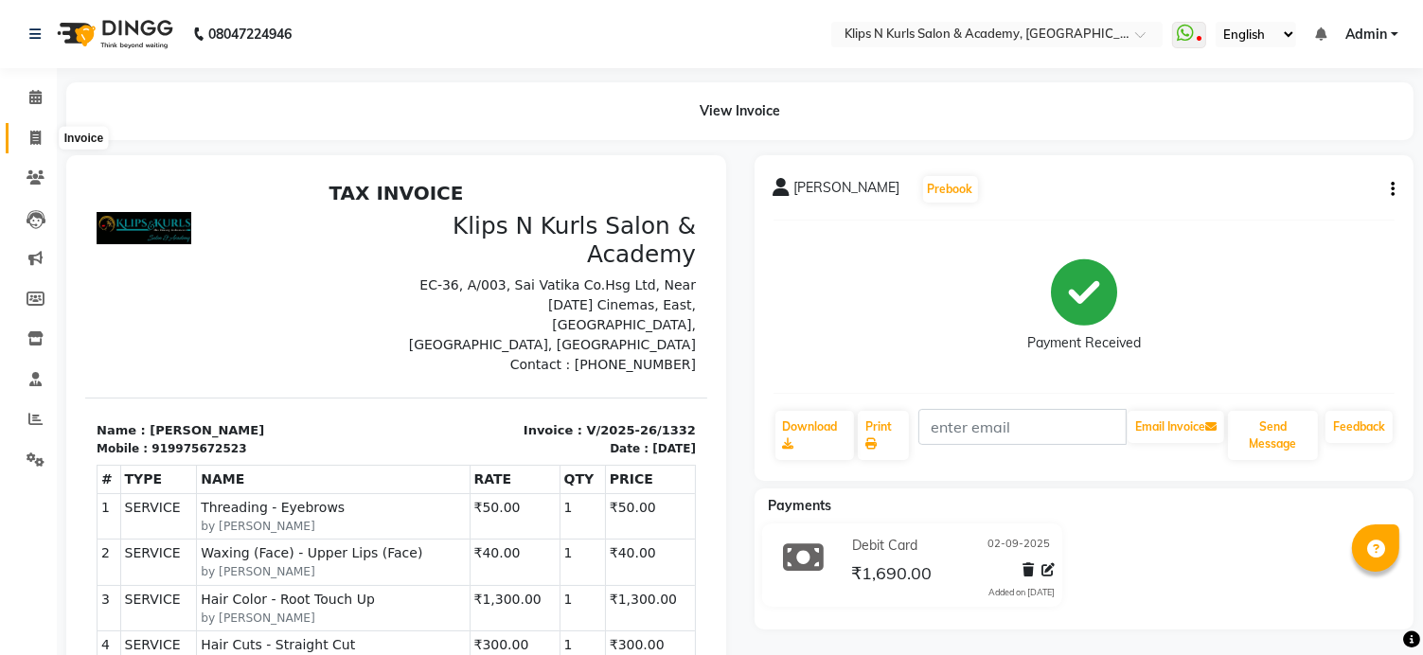
click at [31, 143] on icon at bounding box center [35, 138] width 10 height 14
select select "124"
select select "service"
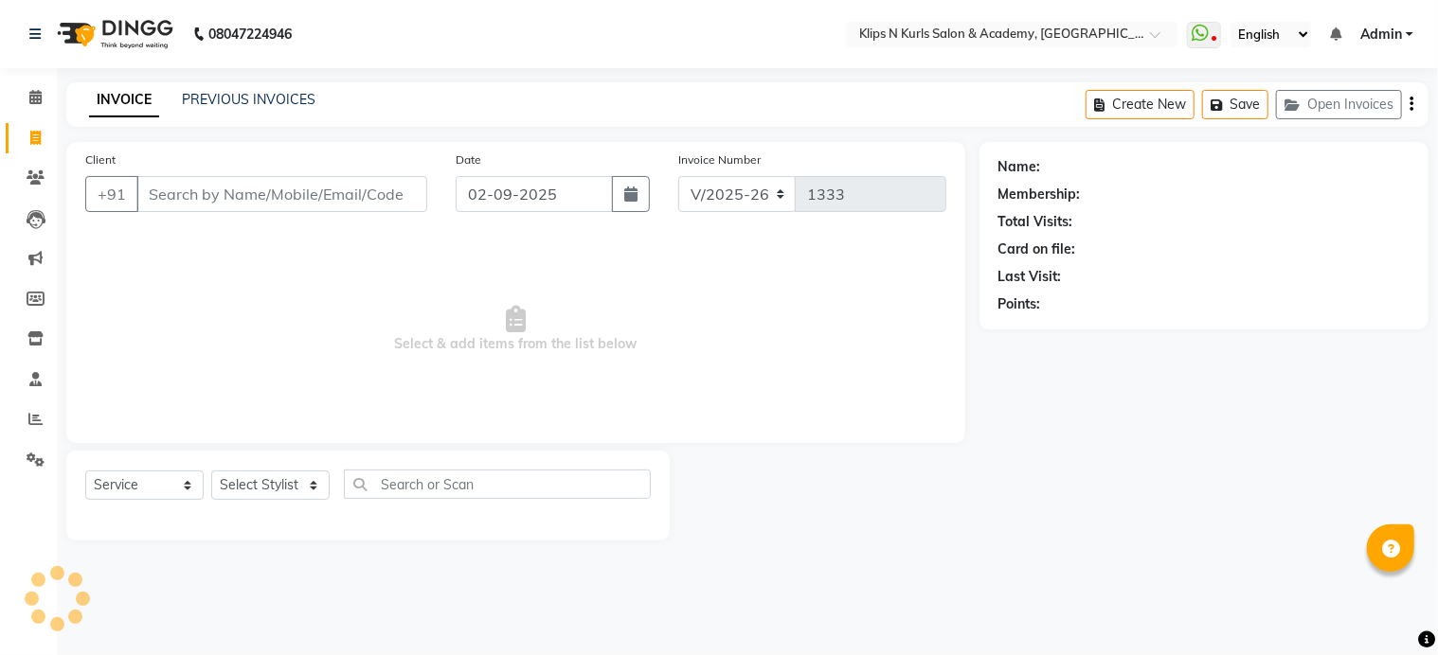
select select "3852"
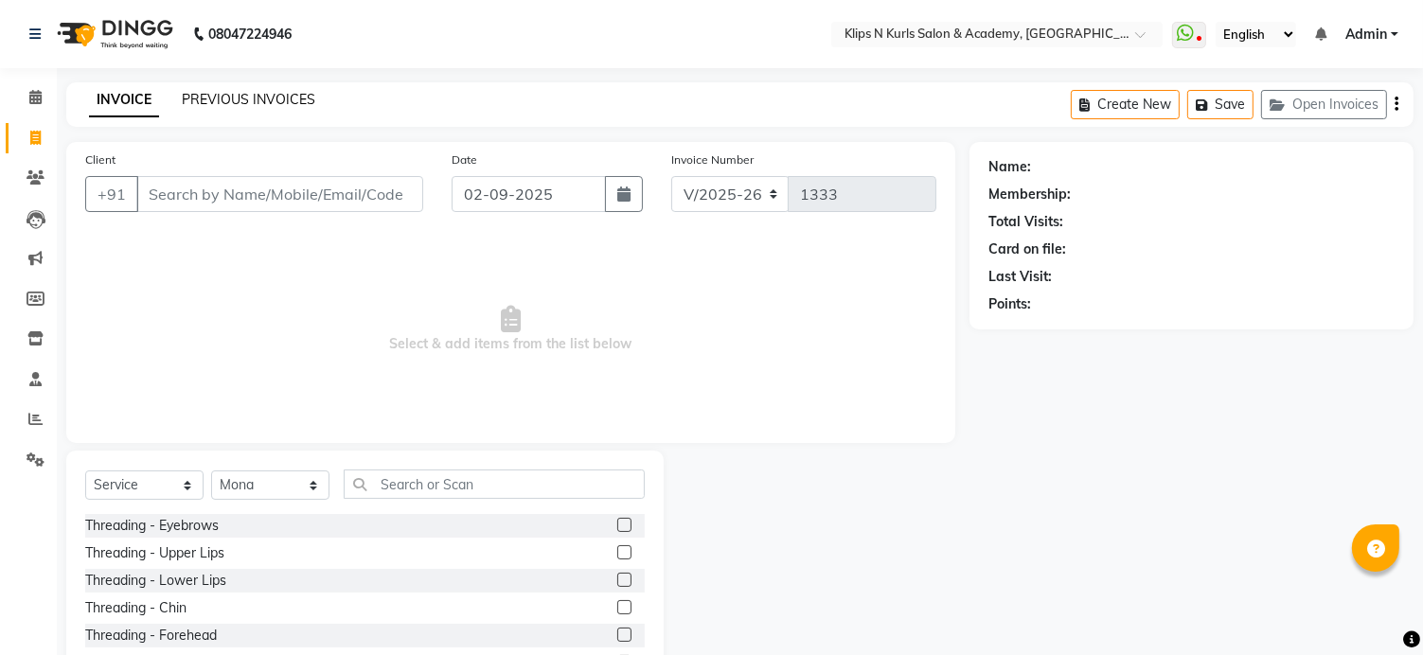
click at [229, 99] on link "PREVIOUS INVOICES" at bounding box center [249, 99] width 134 height 17
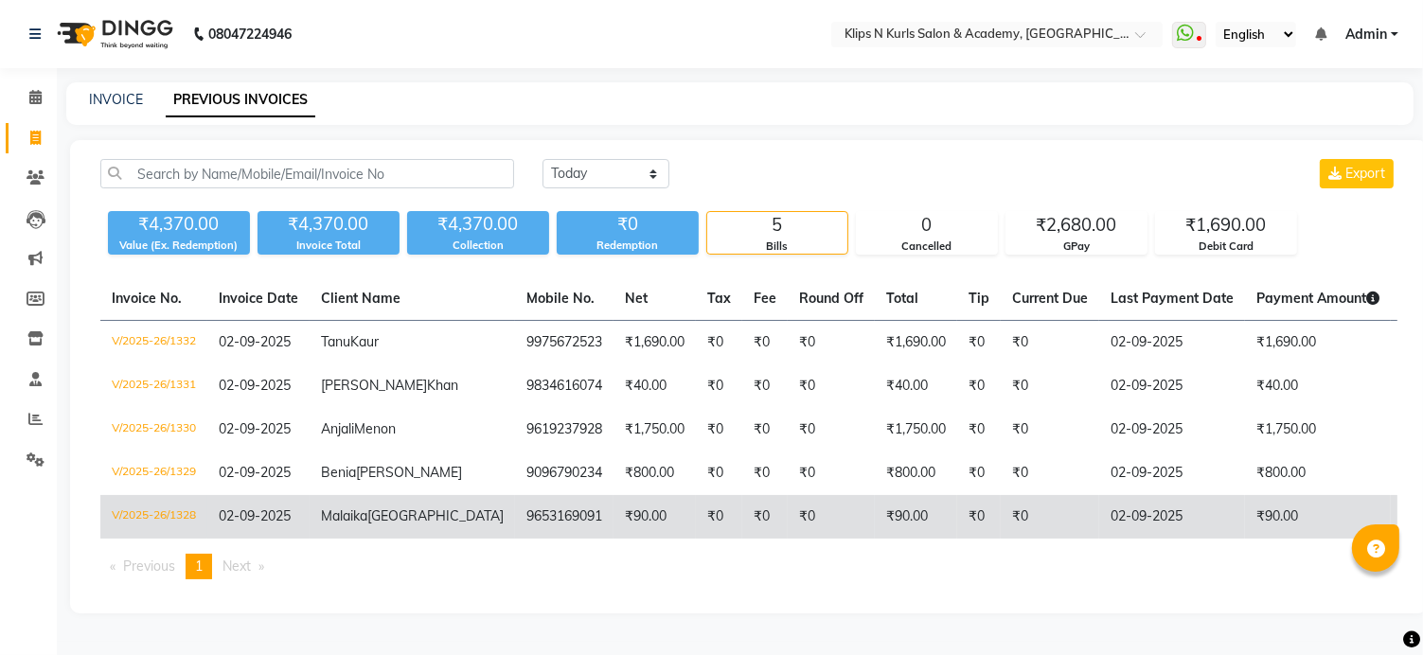
scroll to position [58, 0]
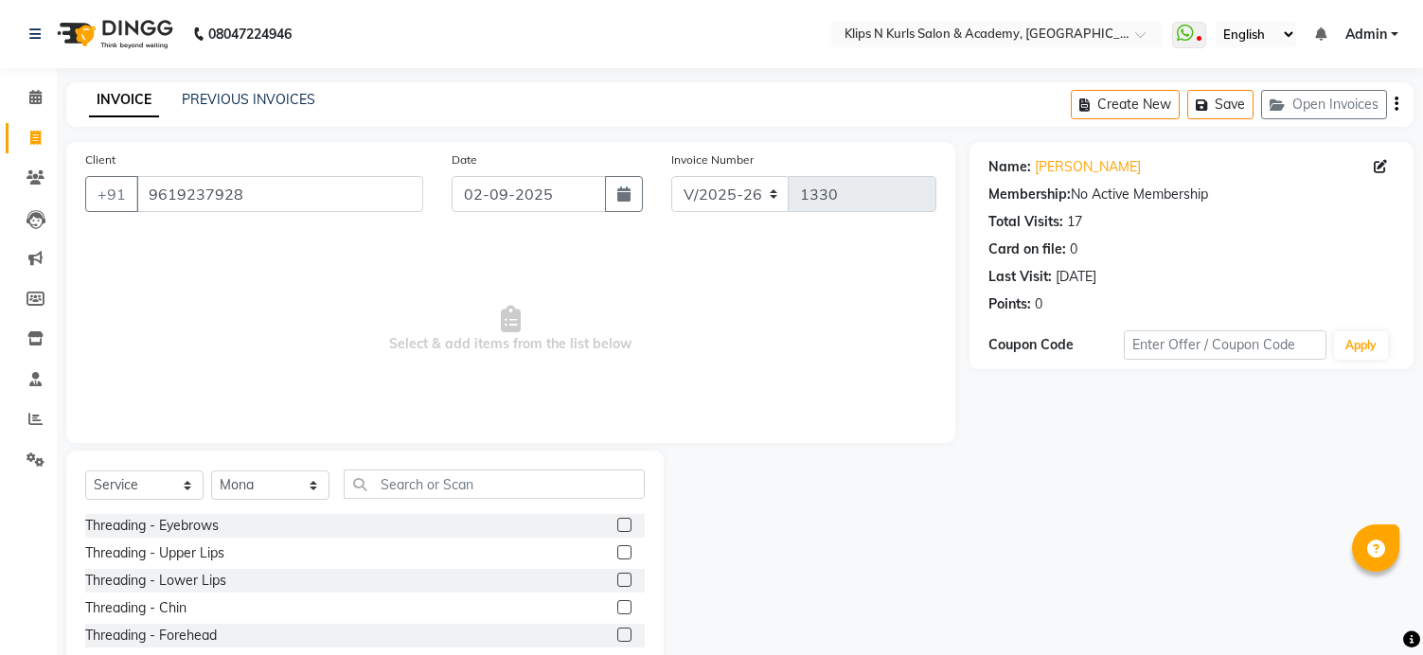
select select "124"
select select "service"
click at [241, 480] on select "Select Stylist Chandani Front Desk [PERSON_NAME] [PERSON_NAME] Neha Pooja [PERS…" at bounding box center [270, 485] width 118 height 29
select select "84310"
click at [211, 472] on select "Select Stylist Chandani Front Desk [PERSON_NAME] [PERSON_NAME] Neha Pooja [PERS…" at bounding box center [270, 485] width 118 height 29
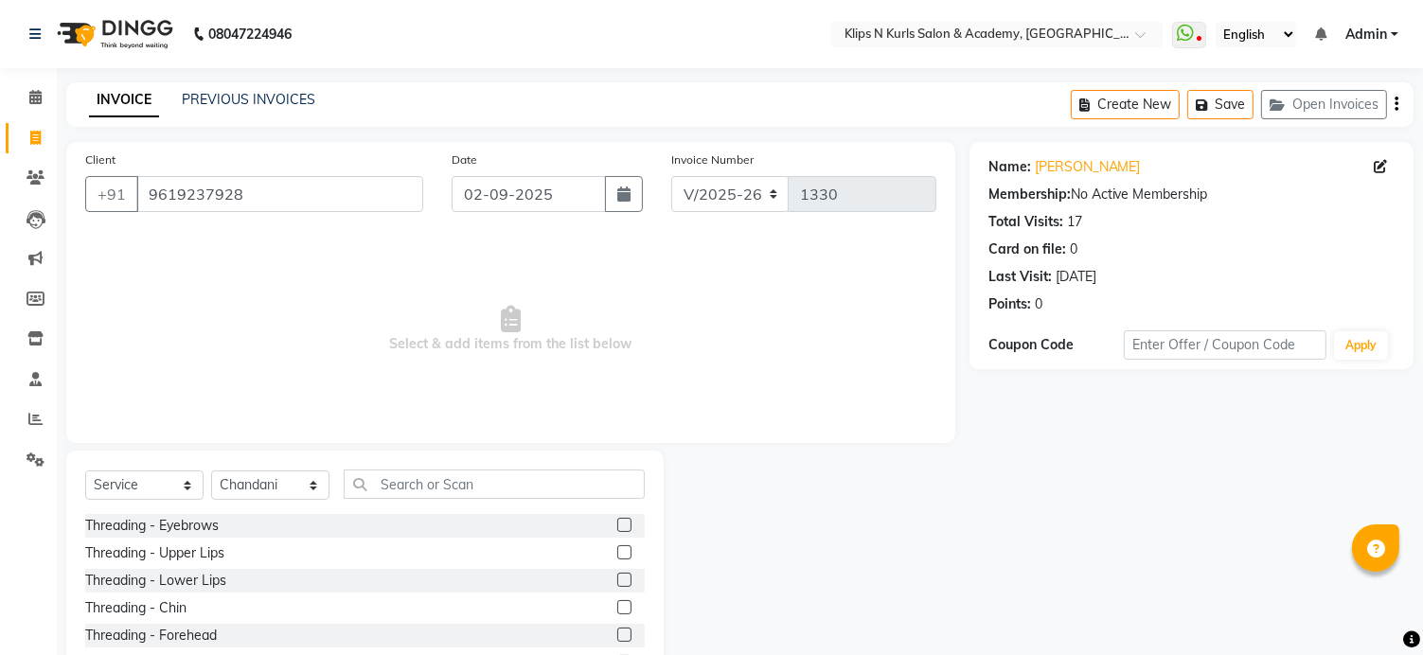
click at [617, 526] on label at bounding box center [624, 525] width 14 height 14
click at [617, 526] on input "checkbox" at bounding box center [623, 526] width 12 height 12
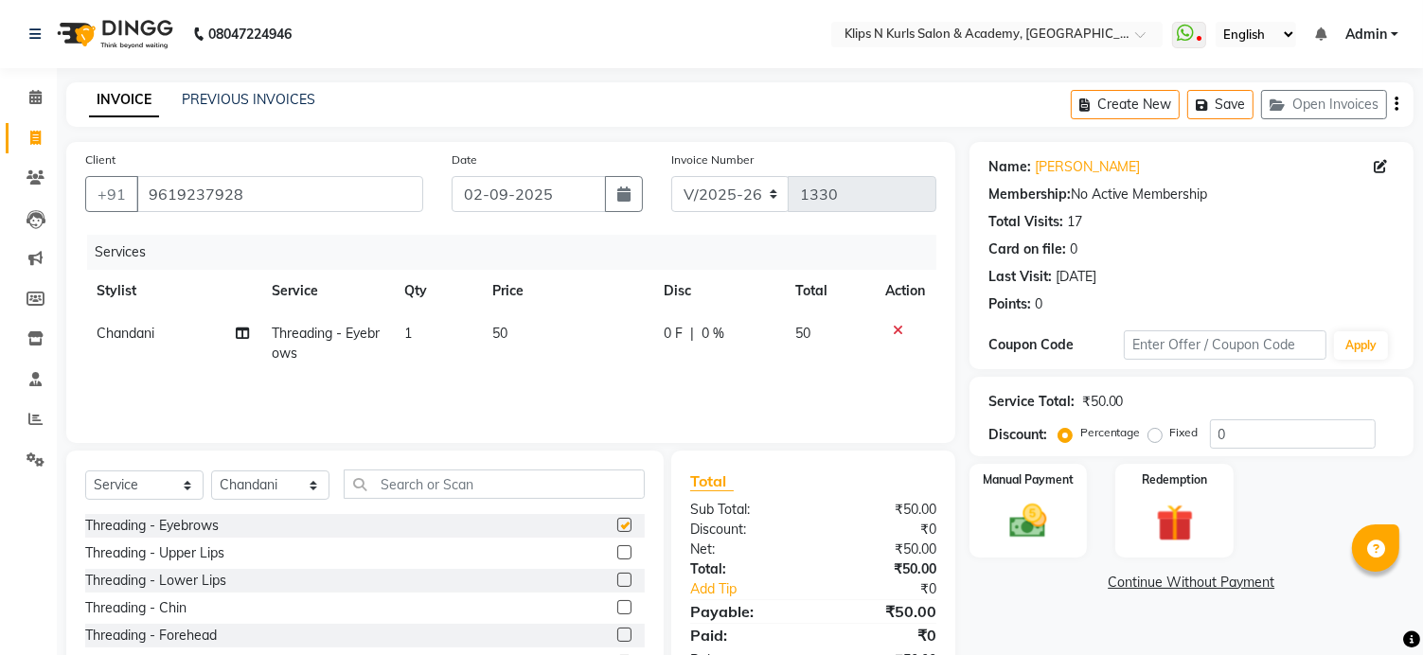
checkbox input "false"
click at [386, 491] on input "text" at bounding box center [494, 484] width 301 height 29
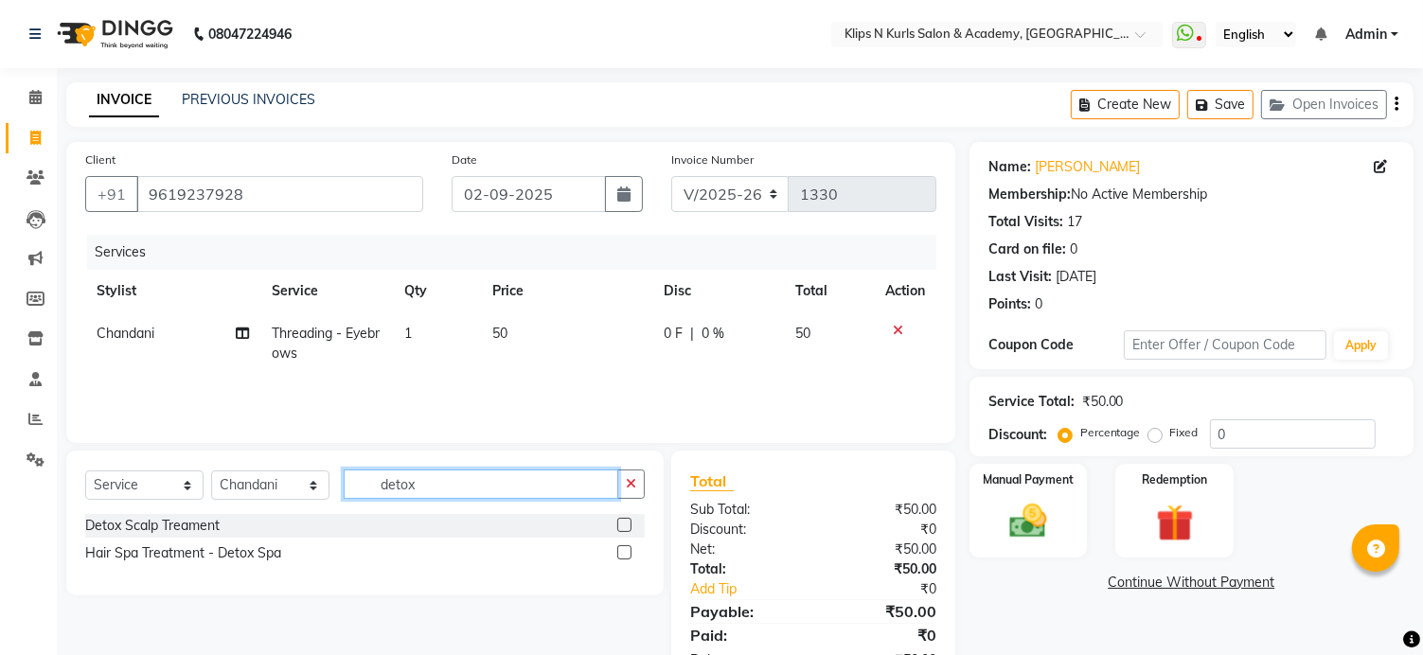
type input "detox"
click at [621, 556] on label at bounding box center [624, 552] width 14 height 14
click at [621, 556] on input "checkbox" at bounding box center [623, 553] width 12 height 12
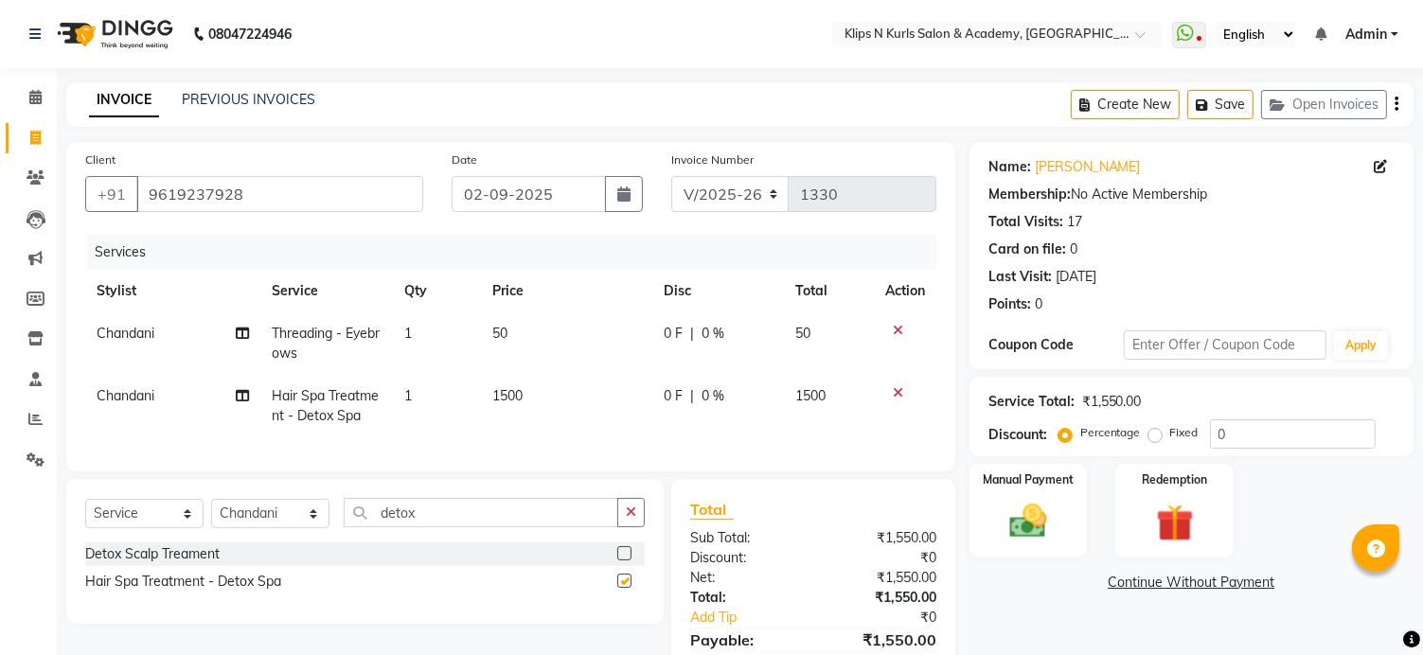
checkbox input "false"
click at [511, 390] on span "1500" at bounding box center [507, 395] width 30 height 17
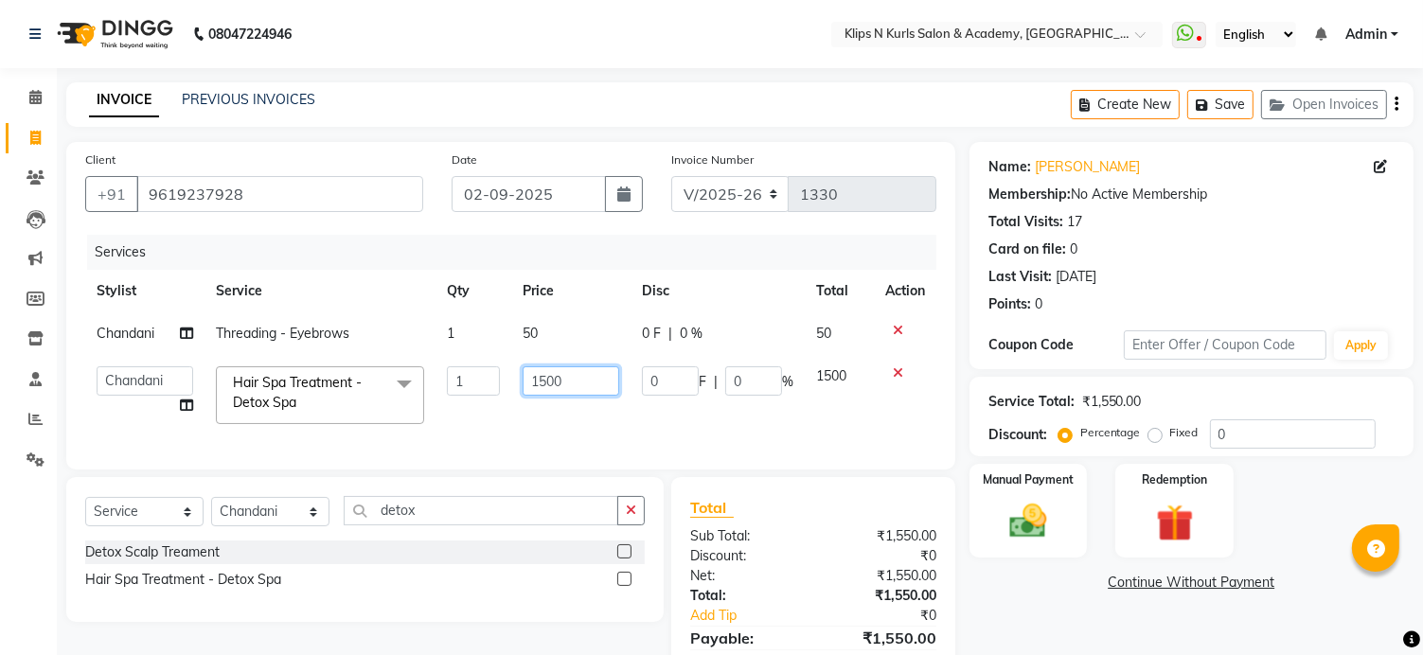
click at [545, 384] on input "1500" at bounding box center [571, 380] width 96 height 29
type input "1700"
click at [1106, 612] on div "Name: Anjali Menon Membership: No Active Membership Total Visits: 17 Card on fi…" at bounding box center [1199, 429] width 458 height 574
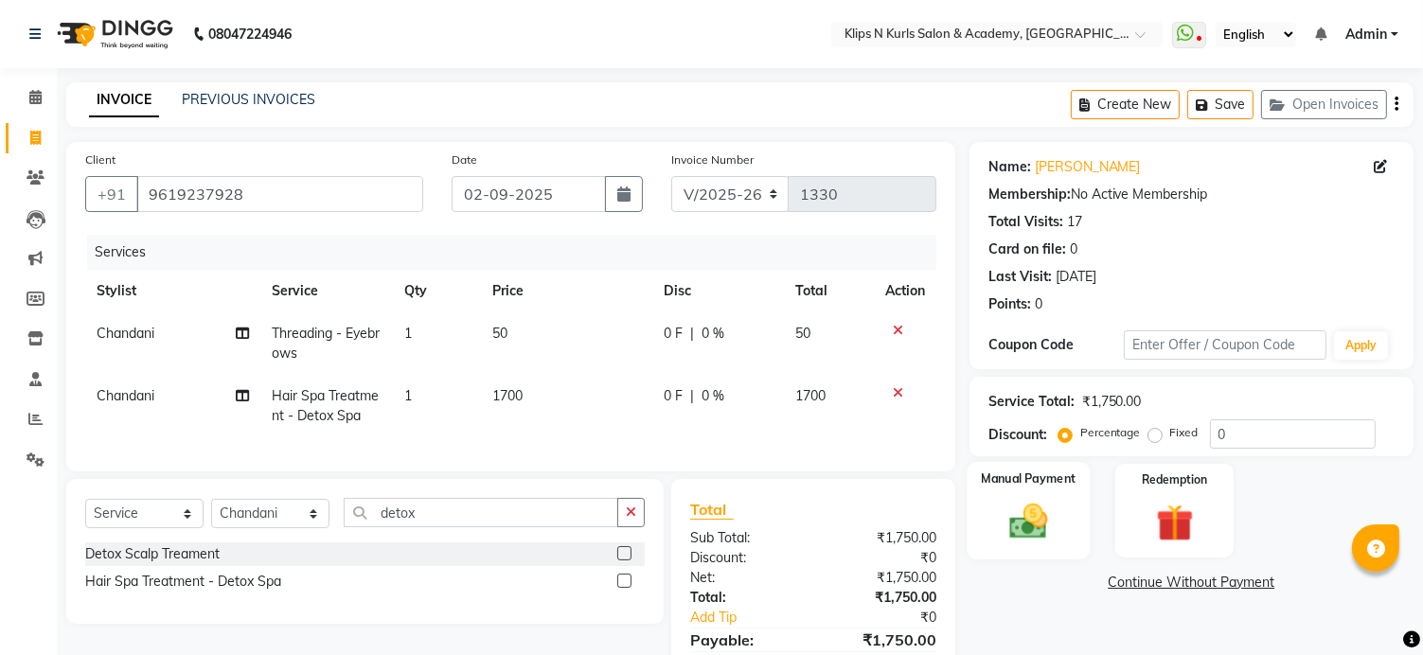
click at [1027, 504] on img at bounding box center [1028, 522] width 63 height 45
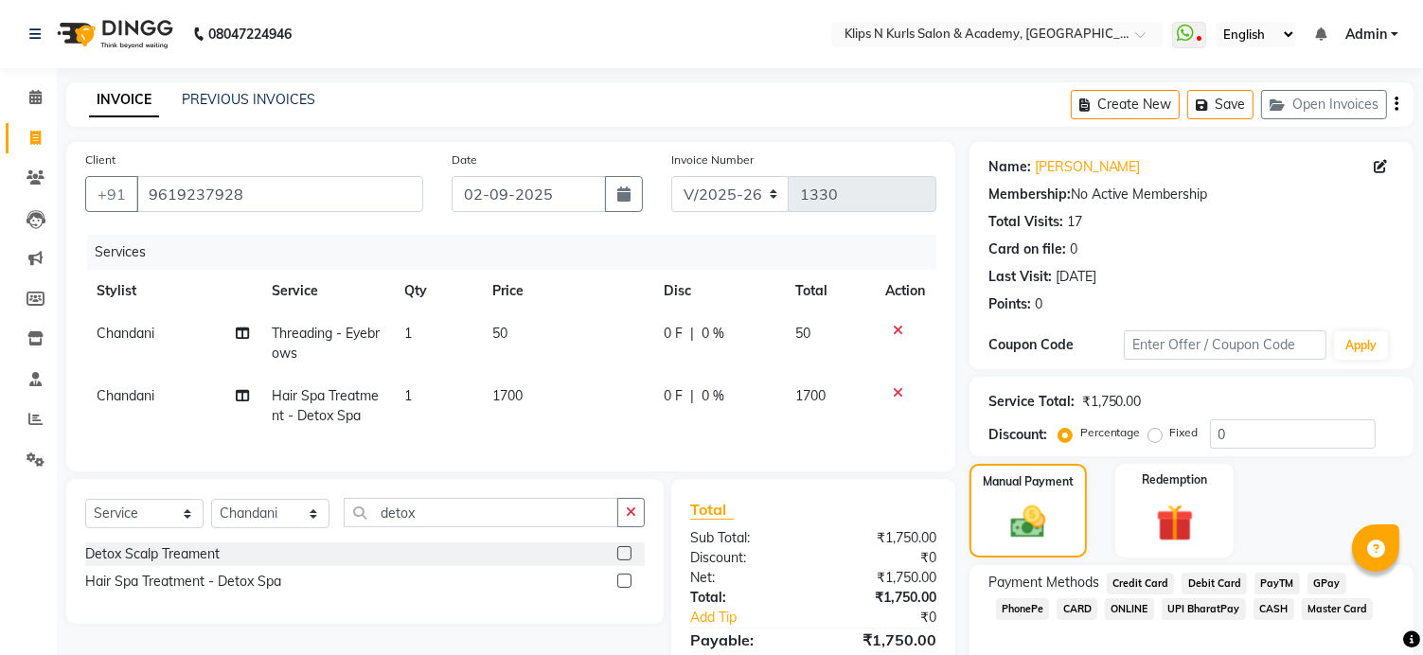
click at [137, 382] on td "Chandani" at bounding box center [172, 406] width 175 height 63
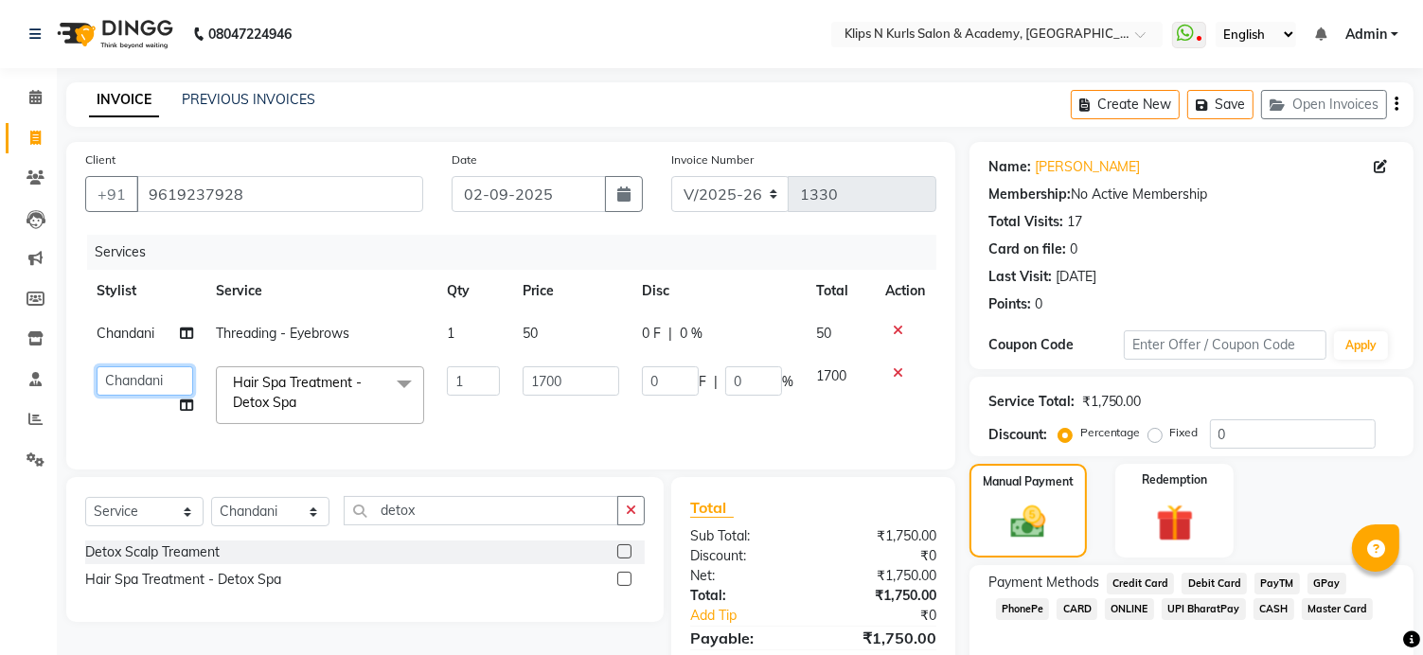
click at [137, 386] on select "Chandani Front Desk Ishika Mona Neha Pooja Priya Smitha" at bounding box center [145, 380] width 97 height 29
select select "19587"
click at [1311, 586] on span "GPay" at bounding box center [1327, 584] width 39 height 22
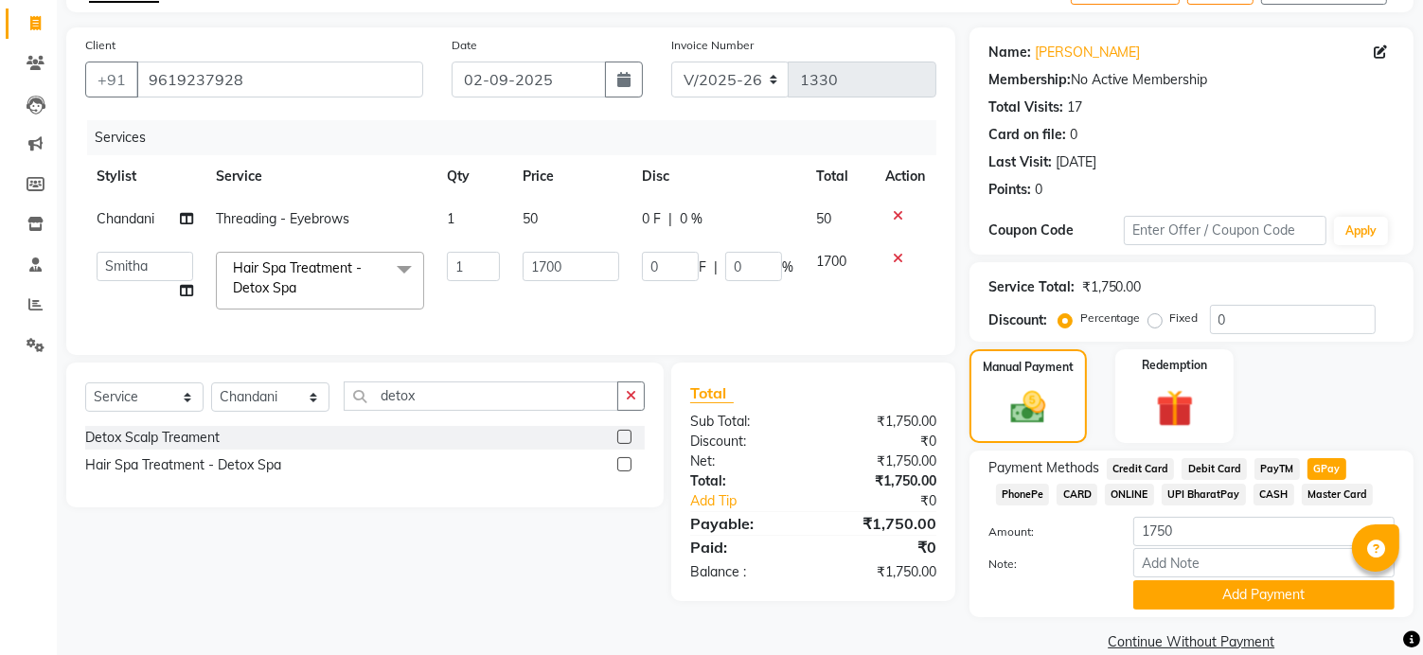
scroll to position [146, 0]
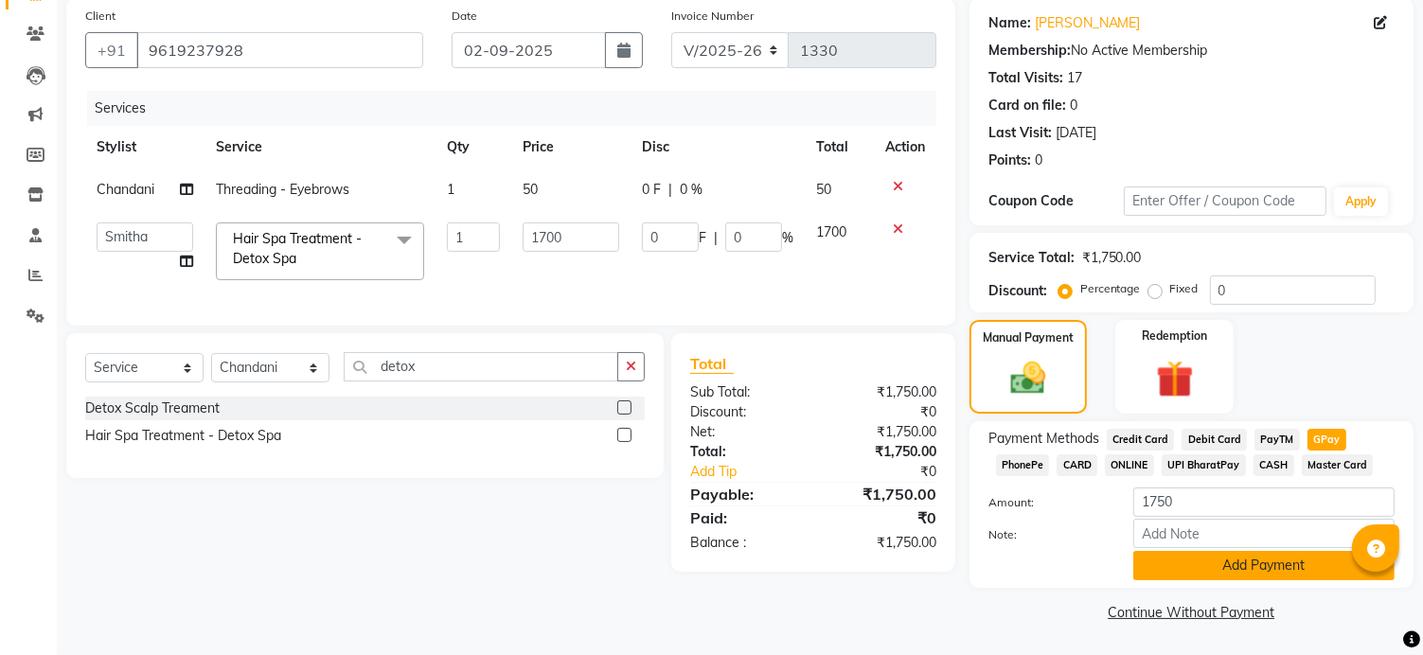
click at [1277, 561] on button "Add Payment" at bounding box center [1264, 565] width 261 height 29
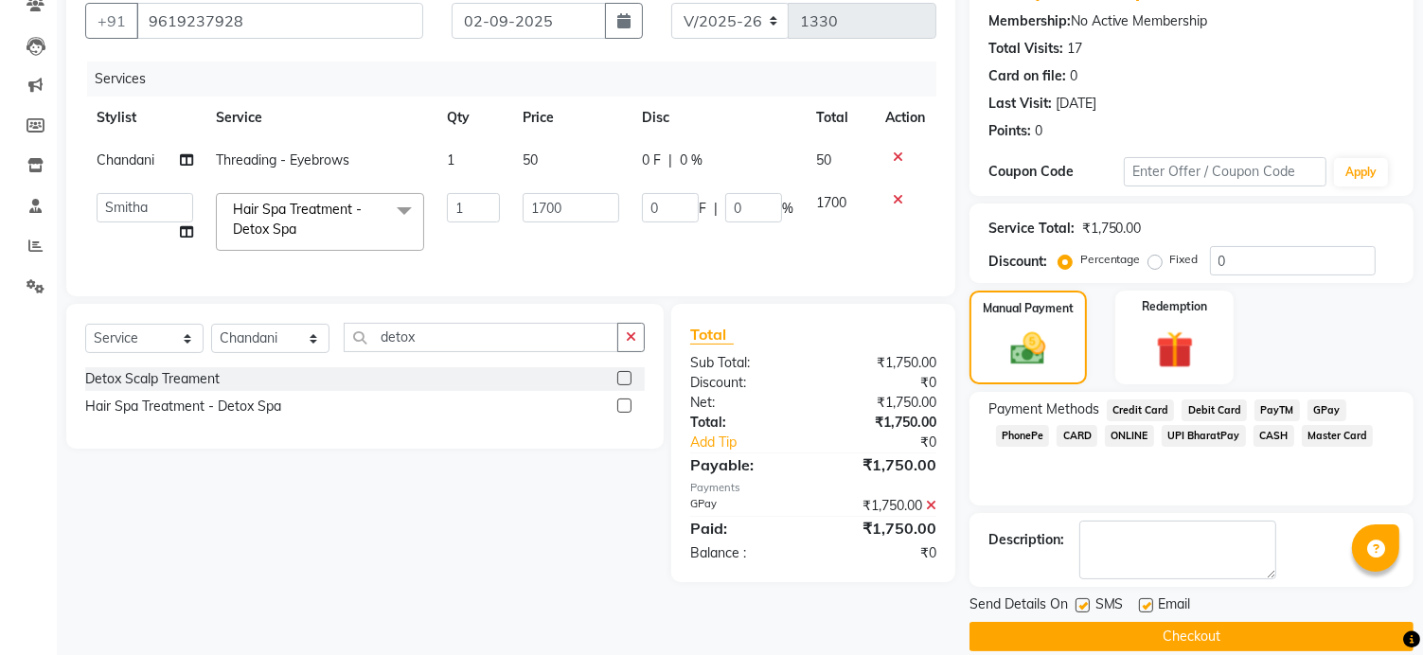
scroll to position [197, 0]
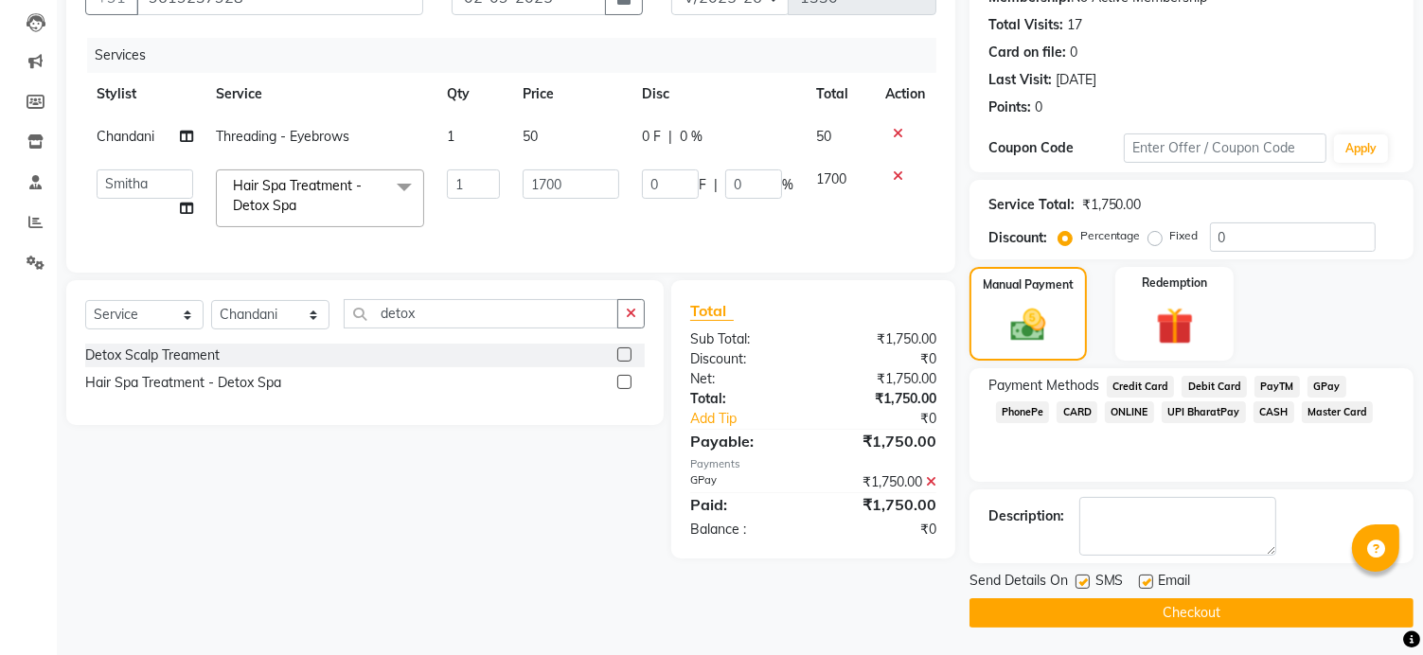
click at [1326, 616] on button "Checkout" at bounding box center [1192, 612] width 444 height 29
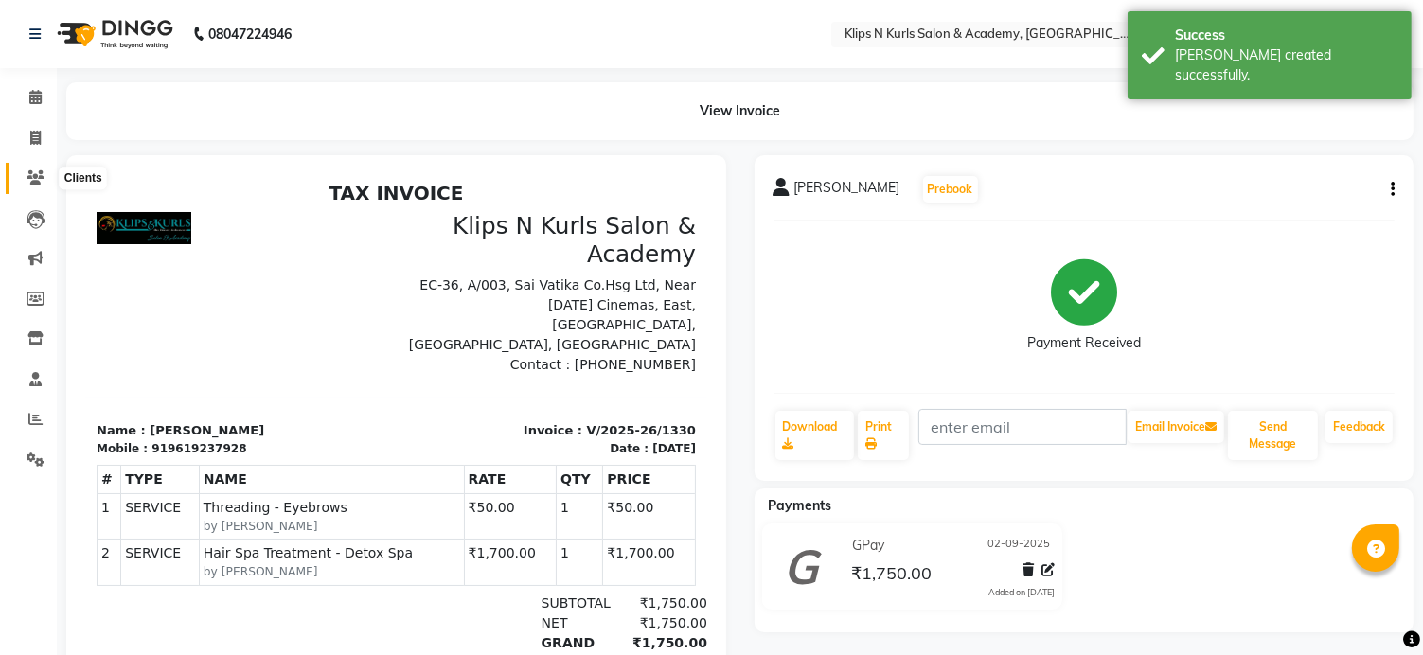
click at [27, 173] on icon at bounding box center [36, 177] width 18 height 14
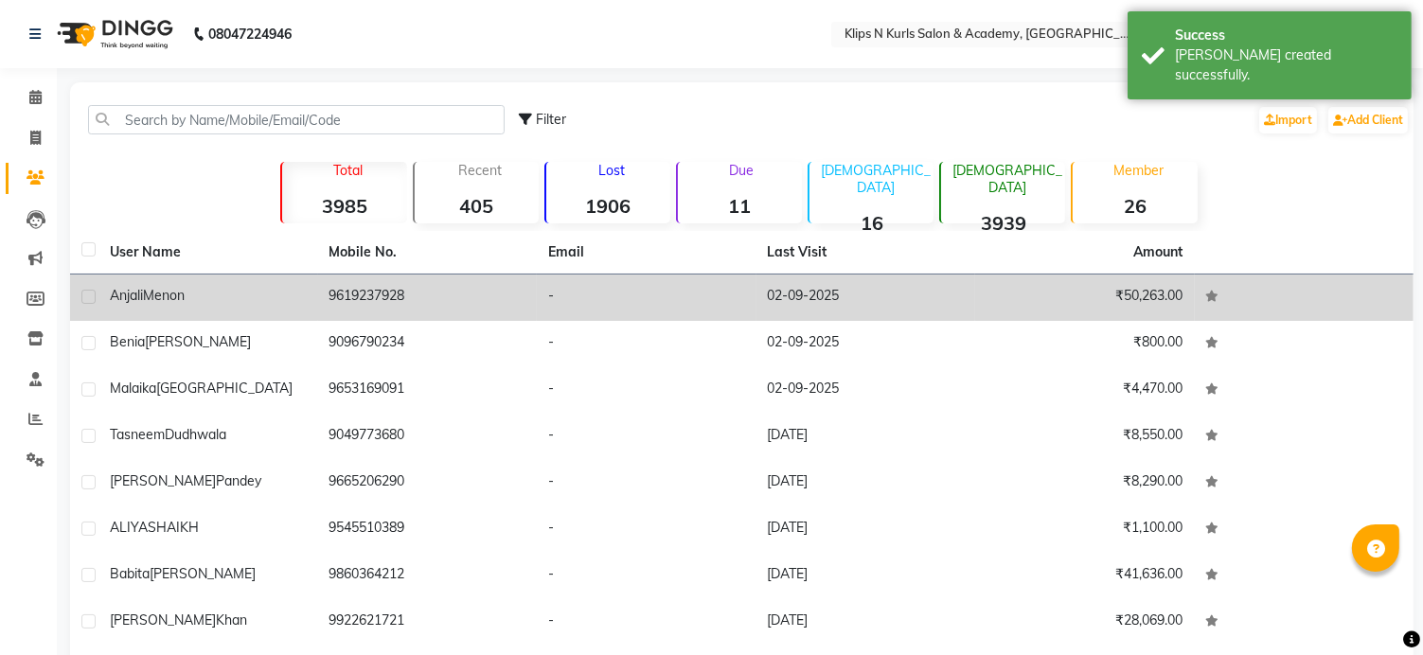
click at [184, 298] on span "Menon" at bounding box center [164, 295] width 42 height 17
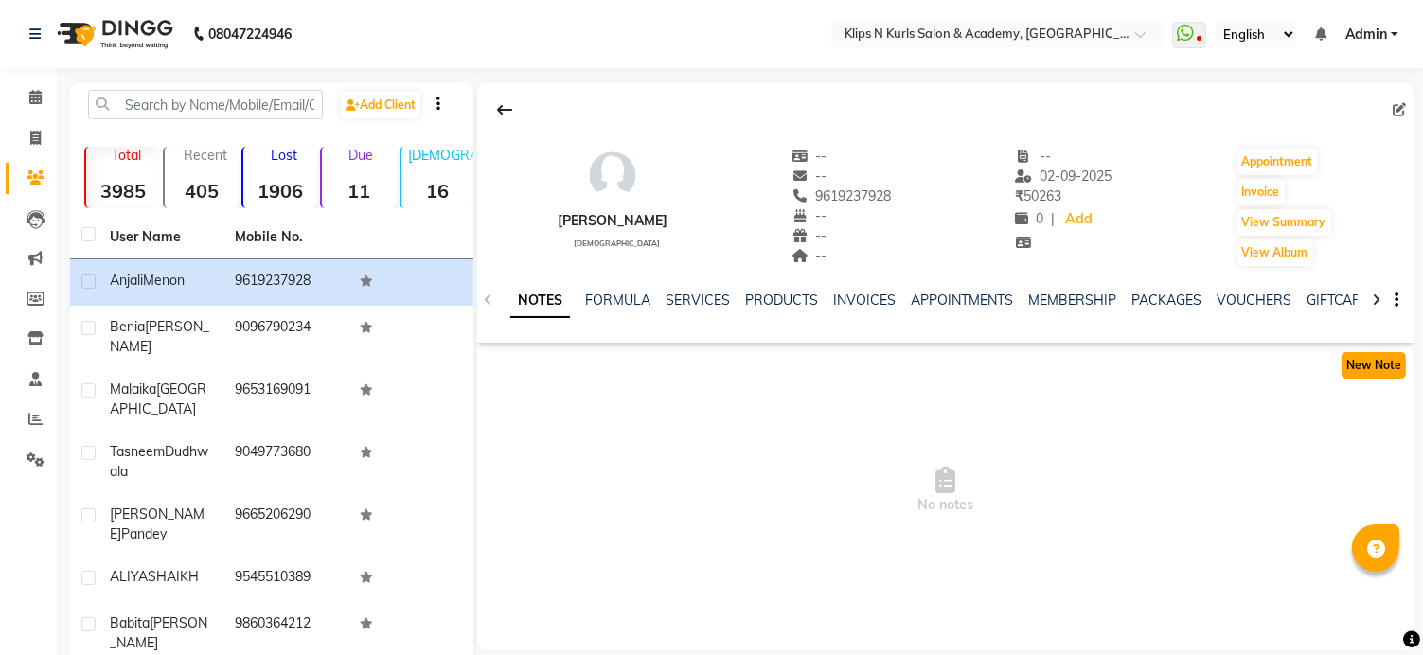
click at [1383, 369] on button "New Note" at bounding box center [1374, 365] width 64 height 27
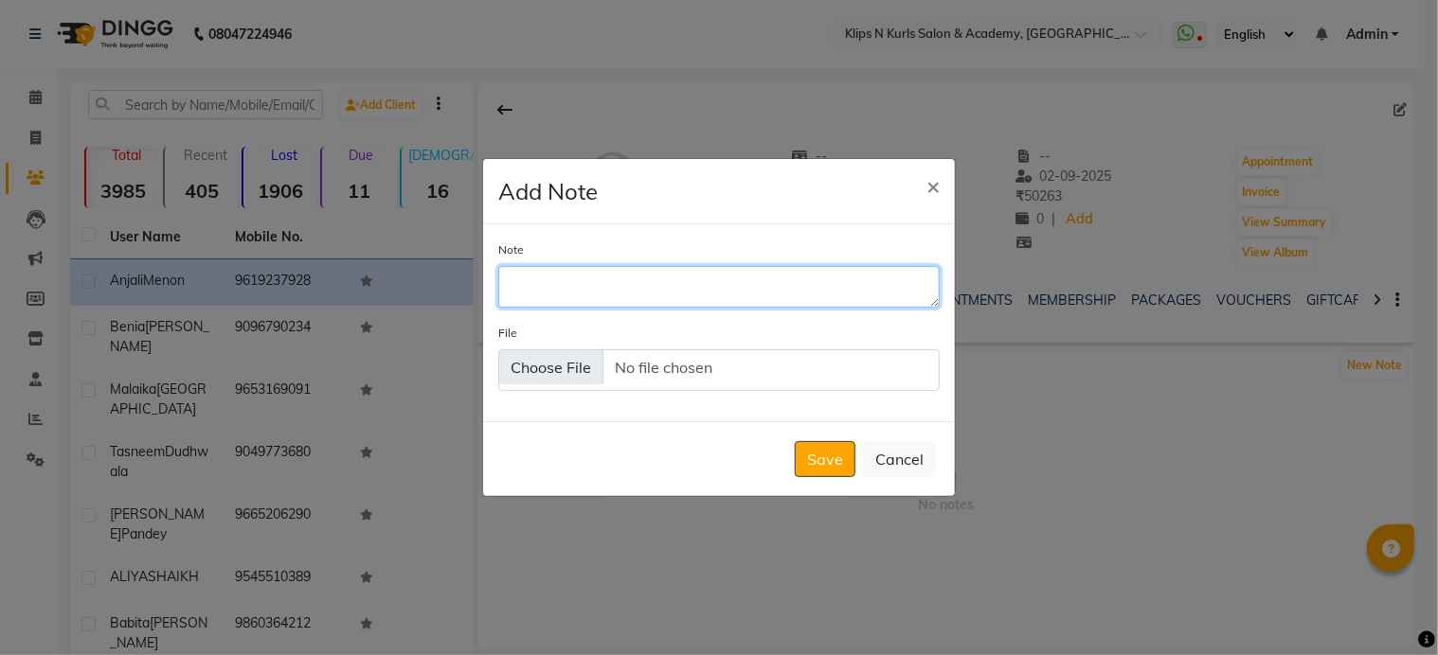
click at [634, 293] on textarea "Note" at bounding box center [718, 287] width 441 height 42
type textarea "d"
type textarea "Detox hair Spa quantity 45 RS 1700/-"
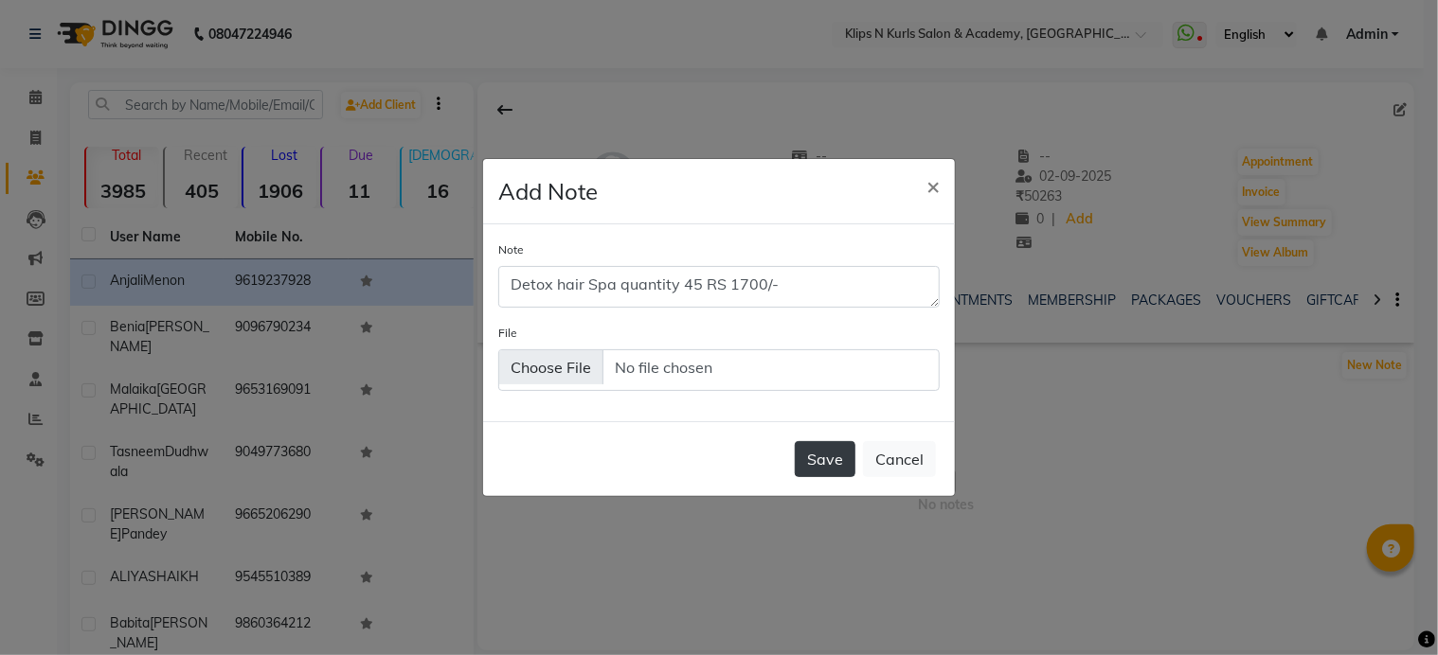
click at [834, 463] on button "Save" at bounding box center [825, 459] width 61 height 36
